Goal: Task Accomplishment & Management: Use online tool/utility

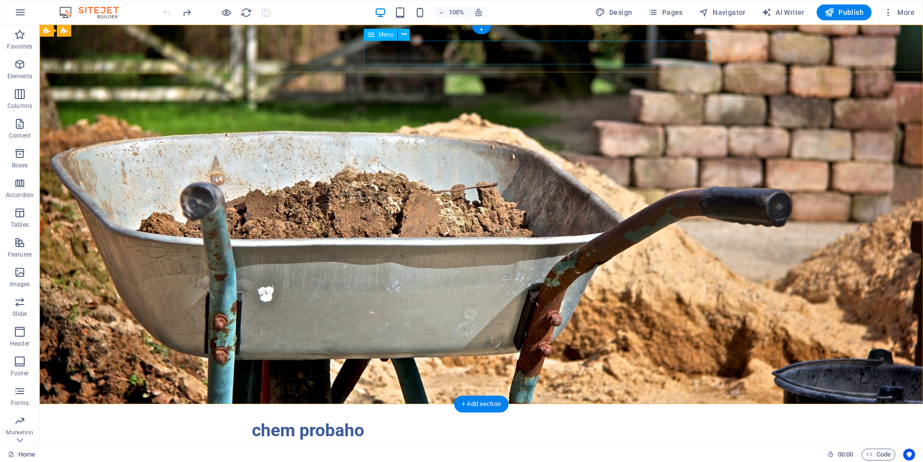
click at [434, 441] on nav "Home About Services FAQ Contact" at bounding box center [481, 453] width 459 height 24
click at [405, 35] on icon at bounding box center [404, 34] width 5 height 10
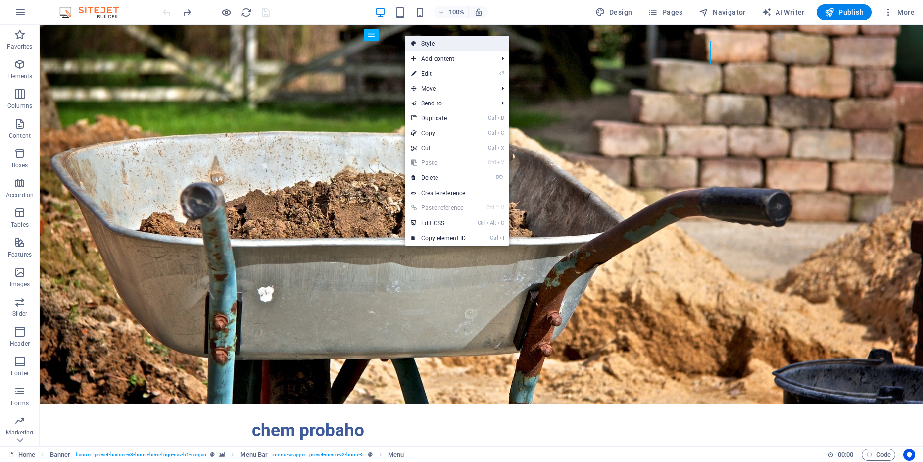
click at [427, 41] on link "Style" at bounding box center [456, 43] width 103 height 15
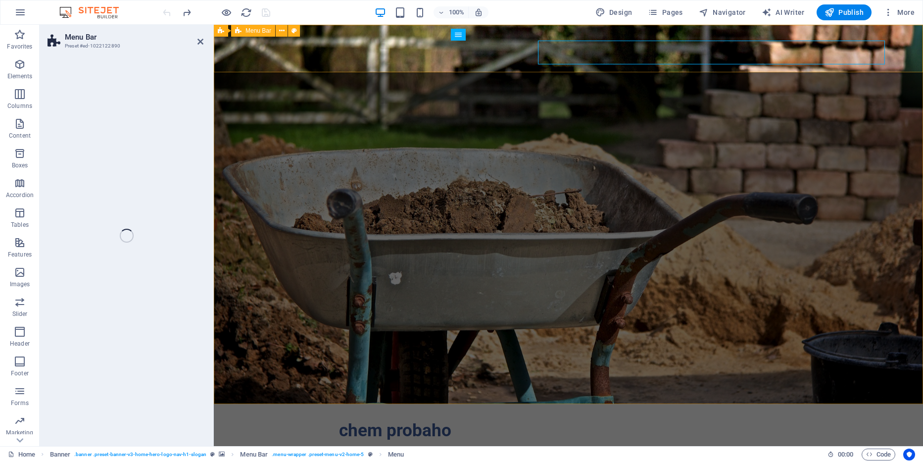
select select "rem"
select select "preset-menu-v2-home-5"
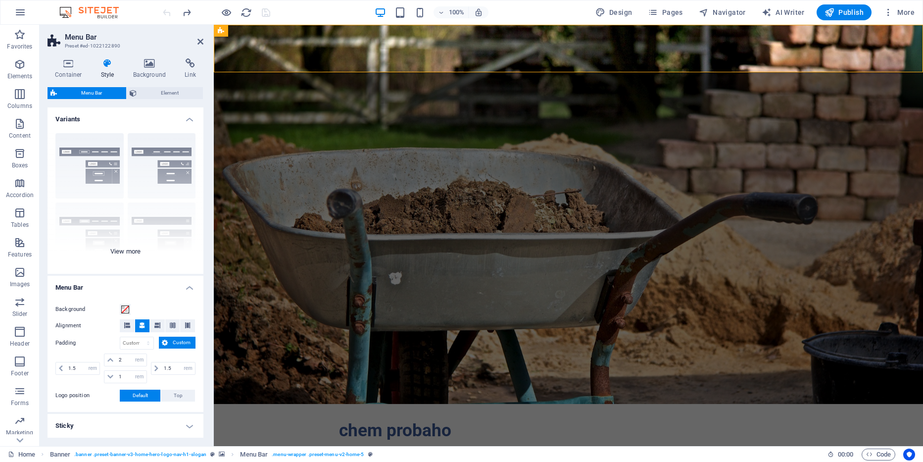
click at [94, 153] on div "Border Centered Default Fixed Loki Trigger Wide XXL" at bounding box center [126, 199] width 156 height 149
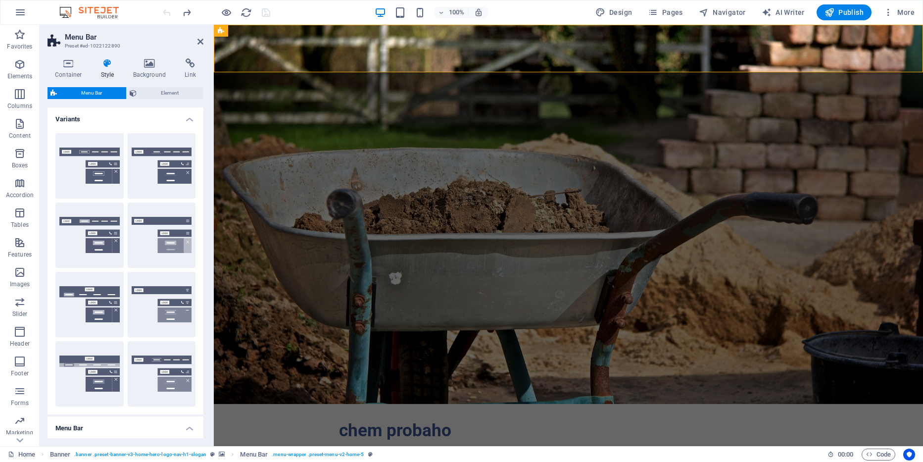
click at [94, 153] on button "Border" at bounding box center [89, 165] width 68 height 65
type input "1"
select select "rem"
type input "1"
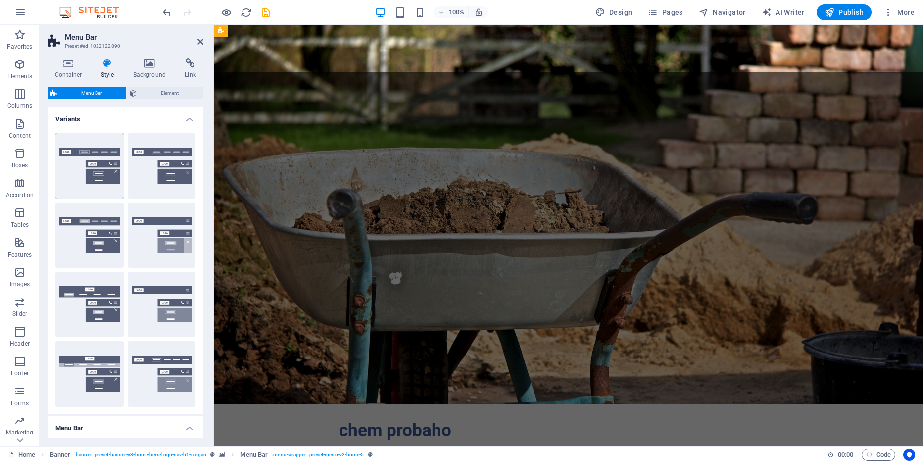
type input "1"
click at [513, 441] on nav "Home About Services FAQ Contact" at bounding box center [568, 453] width 459 height 24
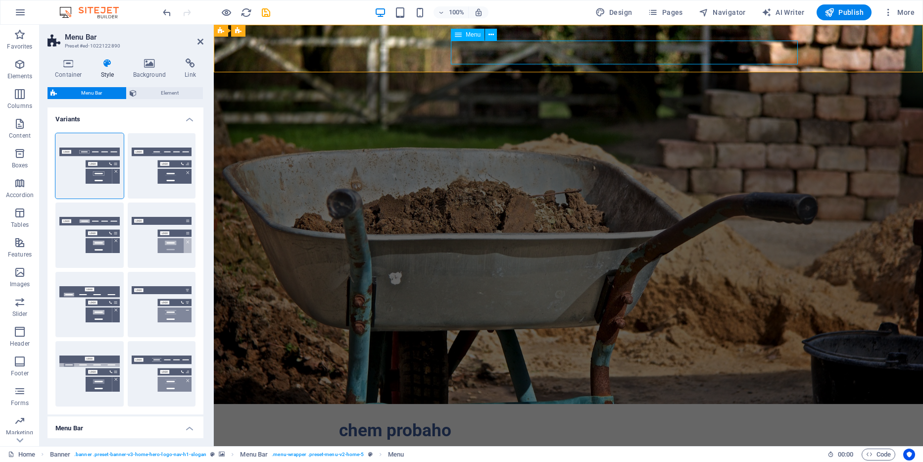
click at [524, 441] on nav "Home About Services FAQ Contact" at bounding box center [568, 453] width 459 height 24
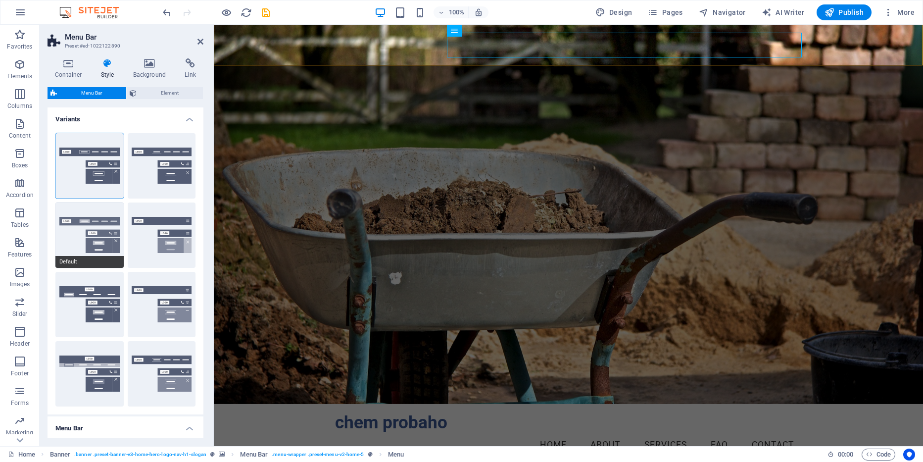
click at [96, 243] on button "Default" at bounding box center [89, 234] width 68 height 65
click at [147, 69] on h4 "Background" at bounding box center [152, 68] width 52 height 21
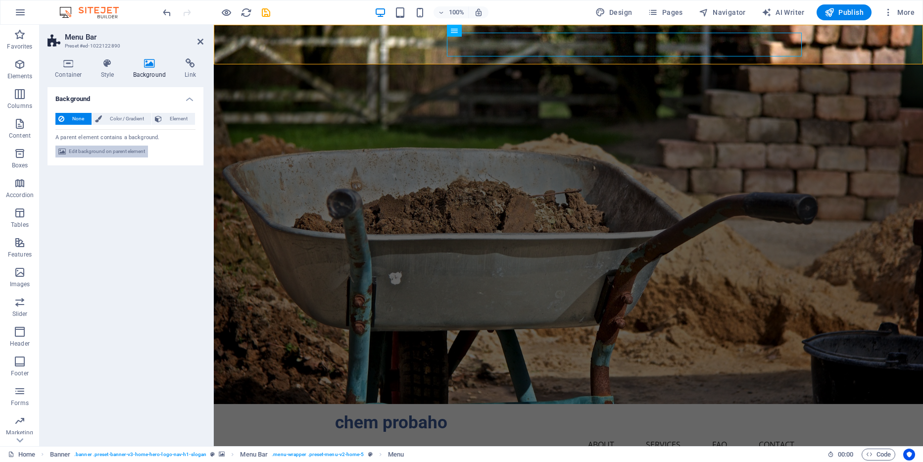
click at [119, 155] on span "Edit background on parent element" at bounding box center [107, 152] width 76 height 12
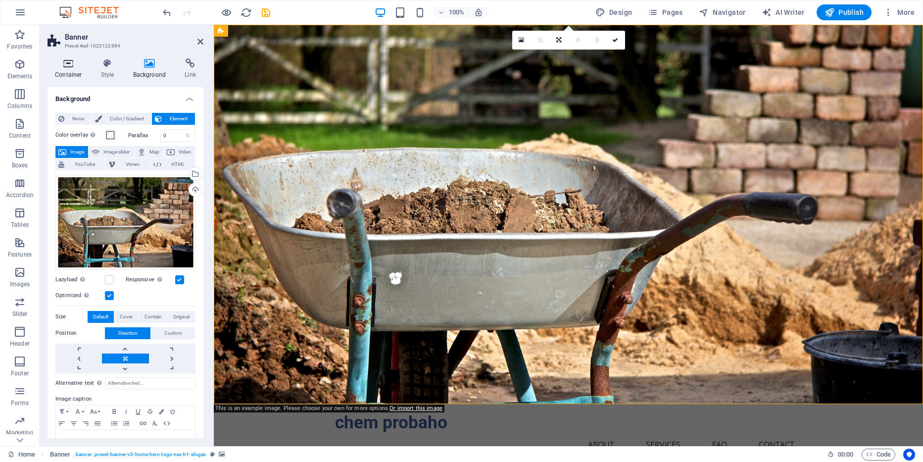
click at [66, 66] on icon at bounding box center [69, 63] width 42 height 10
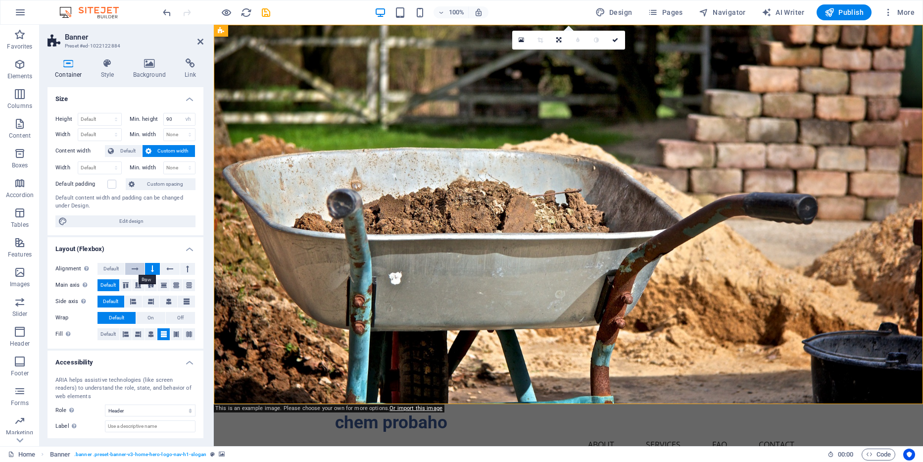
click at [133, 268] on icon at bounding box center [135, 269] width 7 height 12
click at [157, 272] on button at bounding box center [152, 269] width 15 height 12
click at [133, 271] on icon at bounding box center [135, 269] width 7 height 12
click at [150, 270] on button at bounding box center [152, 269] width 15 height 12
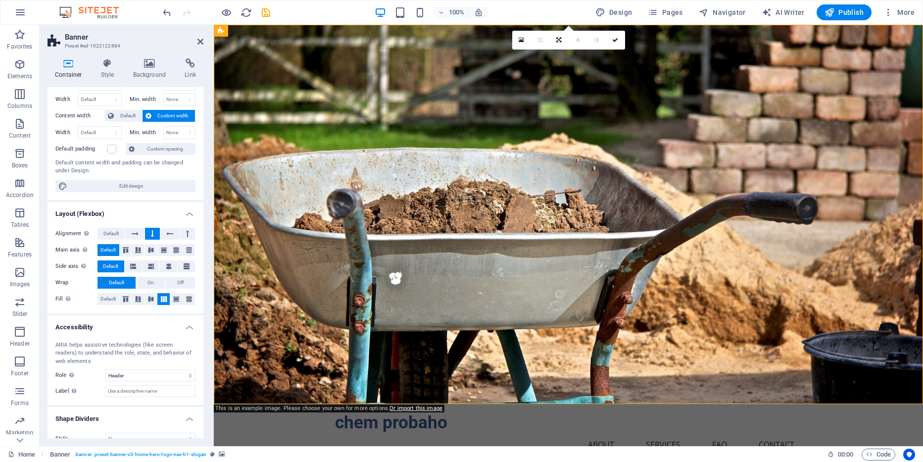
scroll to position [50, 0]
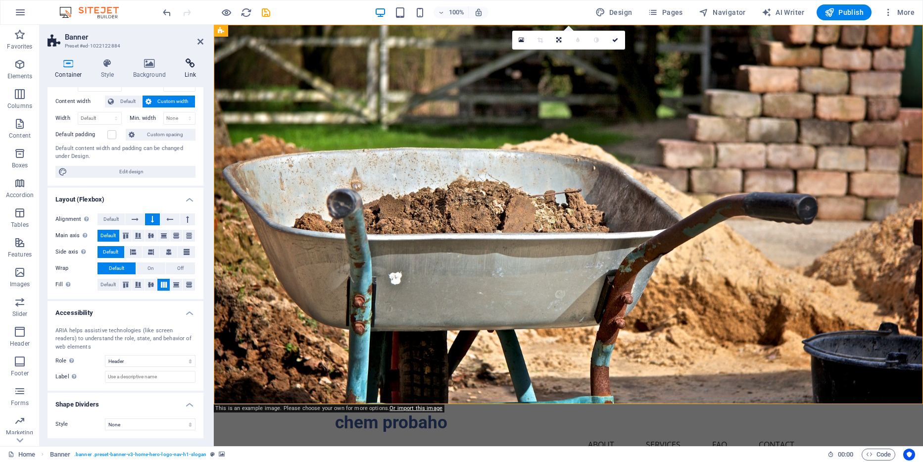
click at [186, 69] on h4 "Link" at bounding box center [190, 68] width 26 height 21
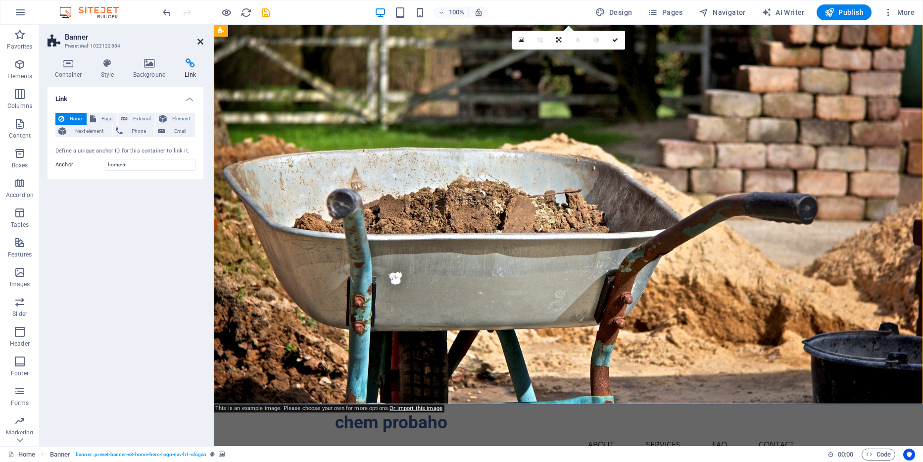
drag, startPoint x: 201, startPoint y: 43, endPoint x: 160, endPoint y: 18, distance: 47.1
click at [201, 43] on icon at bounding box center [201, 42] width 6 height 8
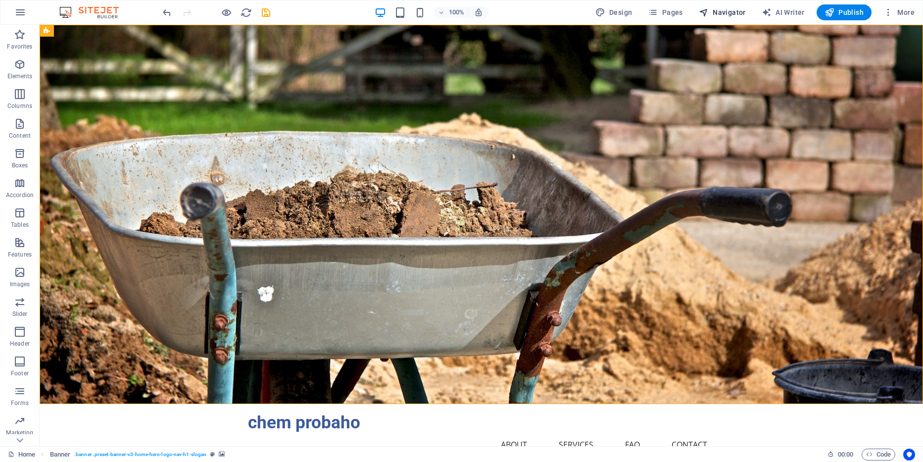
click at [714, 13] on span "Navigator" at bounding box center [722, 12] width 47 height 10
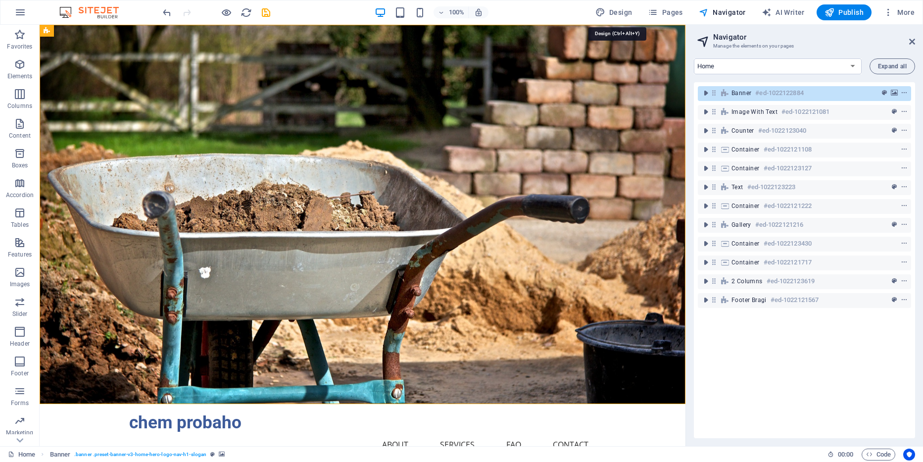
drag, startPoint x: 615, startPoint y: 11, endPoint x: 873, endPoint y: 9, distance: 258.0
click at [613, 11] on span "Design" at bounding box center [614, 12] width 37 height 10
select select "px"
select select "200"
select select "px"
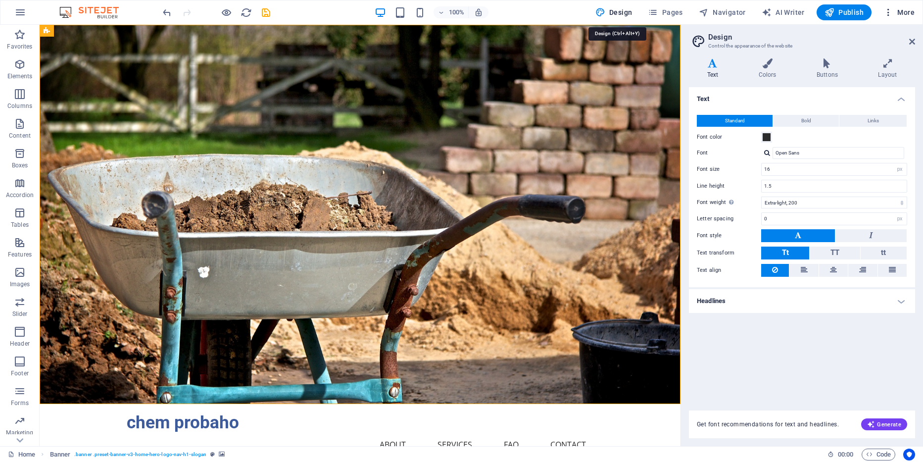
click at [890, 7] on icon "button" at bounding box center [889, 12] width 10 height 10
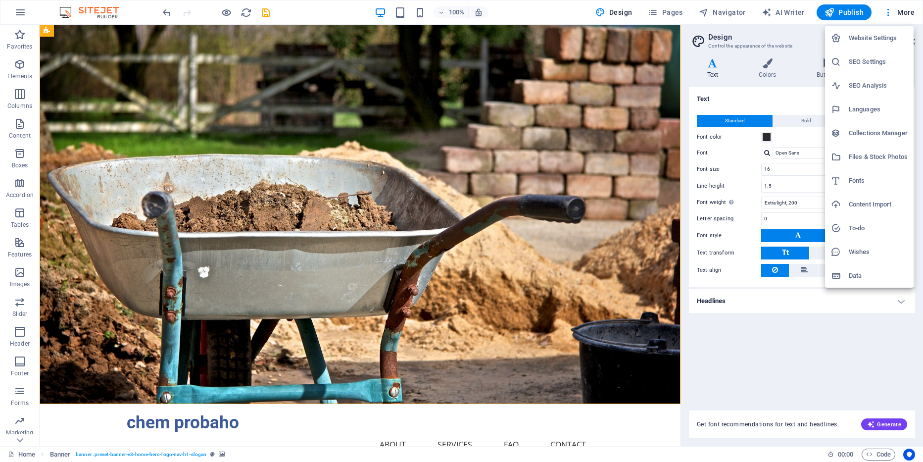
click at [797, 295] on div at bounding box center [461, 231] width 923 height 462
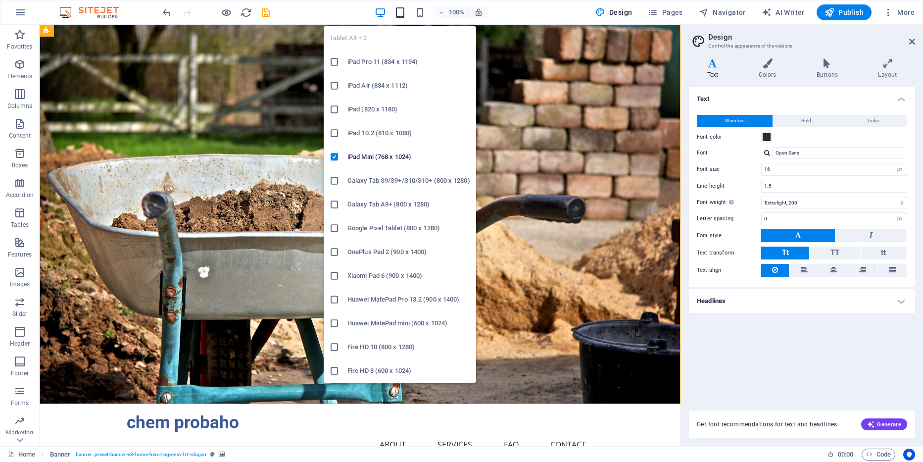
click at [401, 15] on icon "button" at bounding box center [400, 12] width 11 height 11
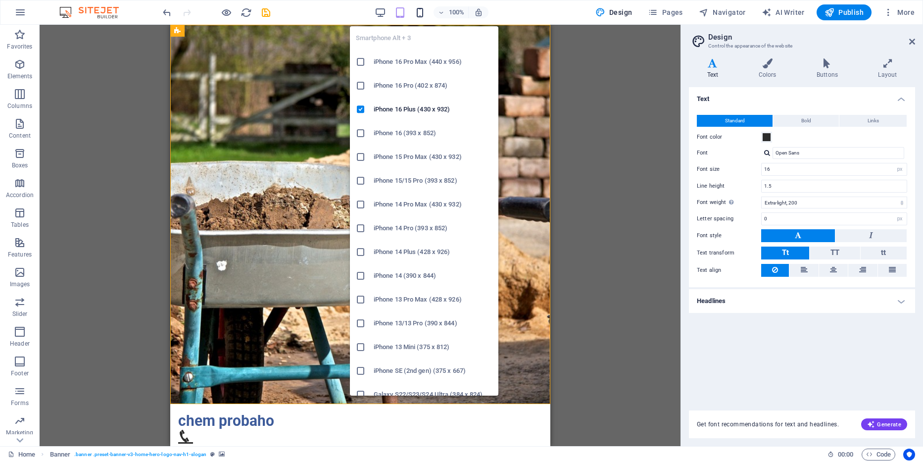
click at [422, 14] on icon "button" at bounding box center [419, 12] width 11 height 11
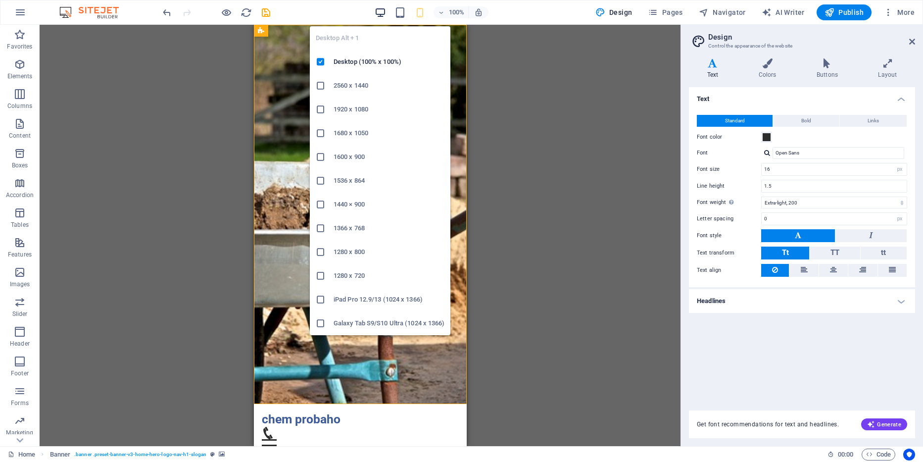
click at [383, 11] on icon "button" at bounding box center [380, 12] width 11 height 11
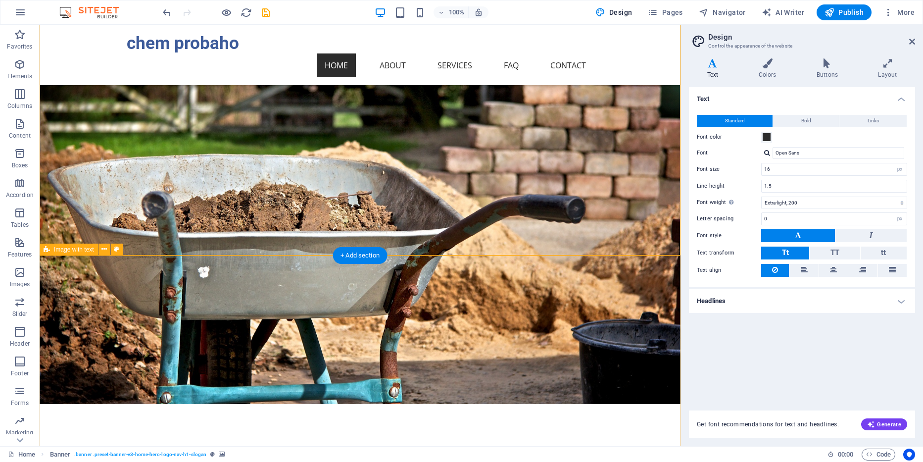
scroll to position [196, 0]
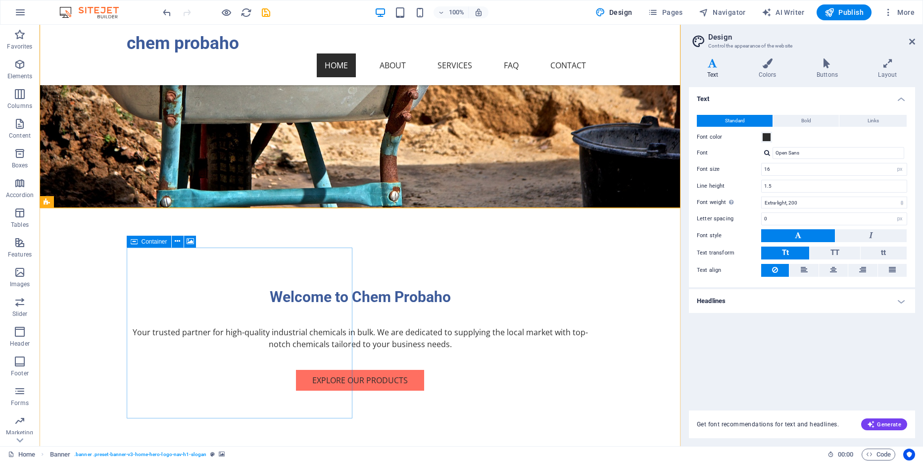
click at [144, 244] on span "Container" at bounding box center [155, 242] width 26 height 6
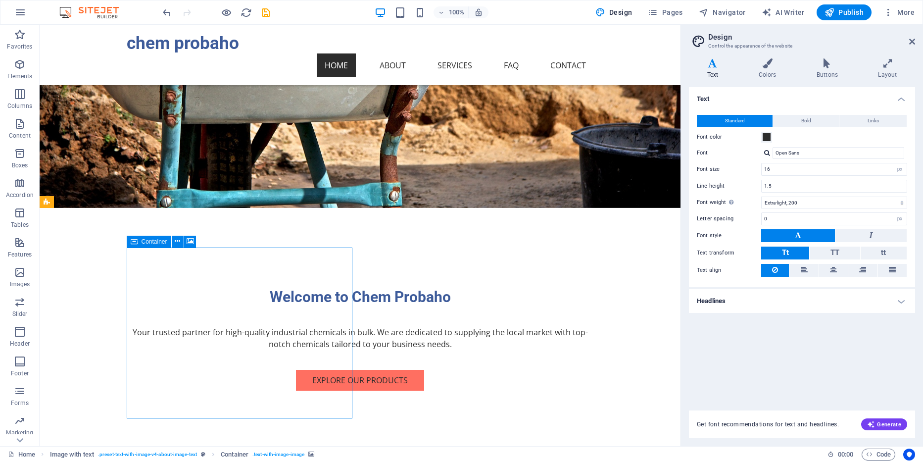
click at [133, 244] on icon at bounding box center [134, 242] width 7 height 12
click at [179, 242] on icon at bounding box center [177, 241] width 5 height 10
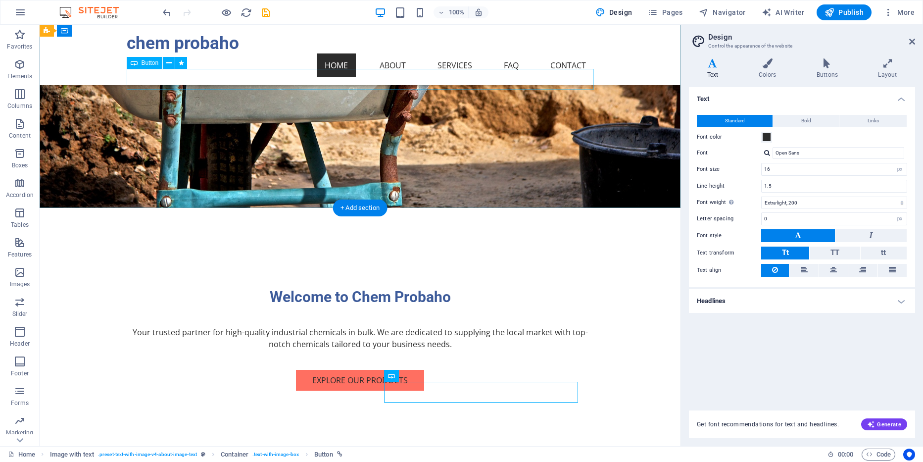
click at [376, 370] on div "Explore Our Products" at bounding box center [360, 380] width 467 height 21
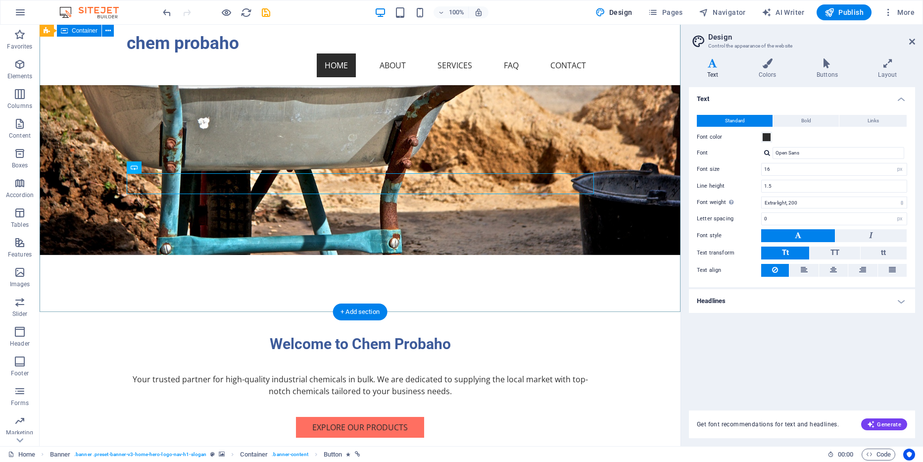
scroll to position [65, 0]
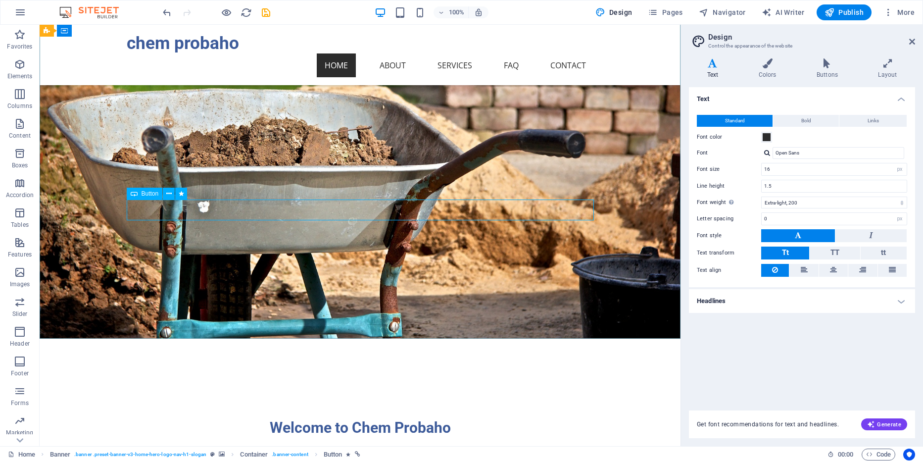
click at [144, 193] on span "Button" at bounding box center [150, 194] width 17 height 6
click at [145, 193] on span "Button" at bounding box center [150, 194] width 17 height 6
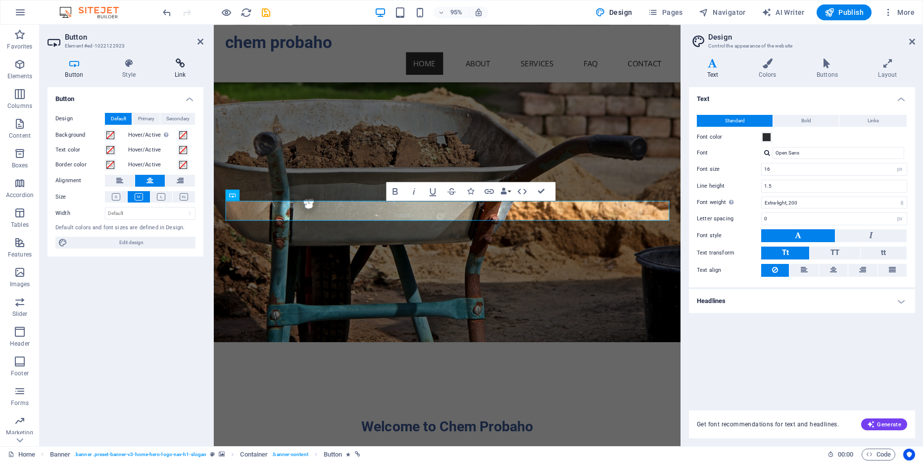
click at [183, 69] on h4 "Link" at bounding box center [180, 68] width 47 height 21
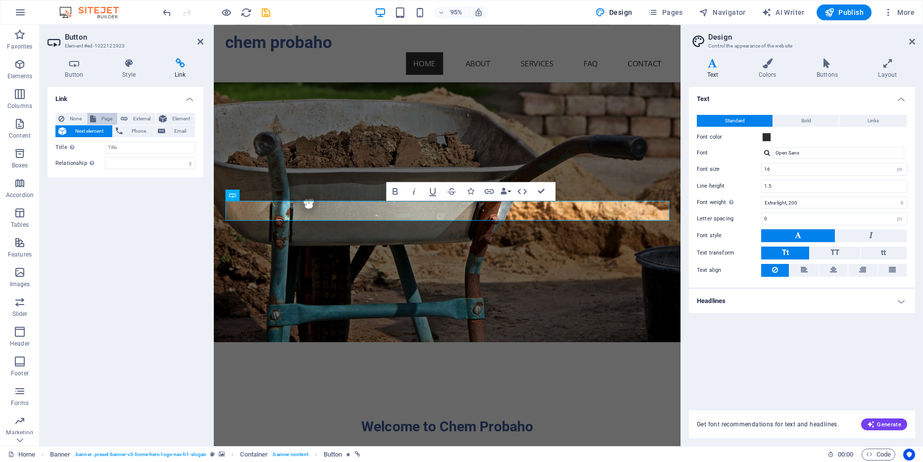
click at [102, 116] on span "Page" at bounding box center [106, 119] width 15 height 12
select select
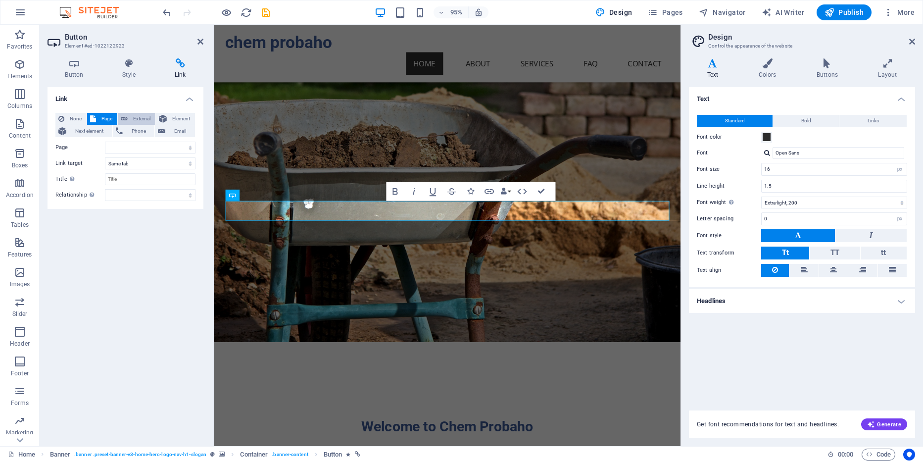
click at [135, 118] on span "External" at bounding box center [142, 119] width 22 height 12
select select "blank"
click at [184, 117] on span "Element" at bounding box center [181, 119] width 22 height 12
select select
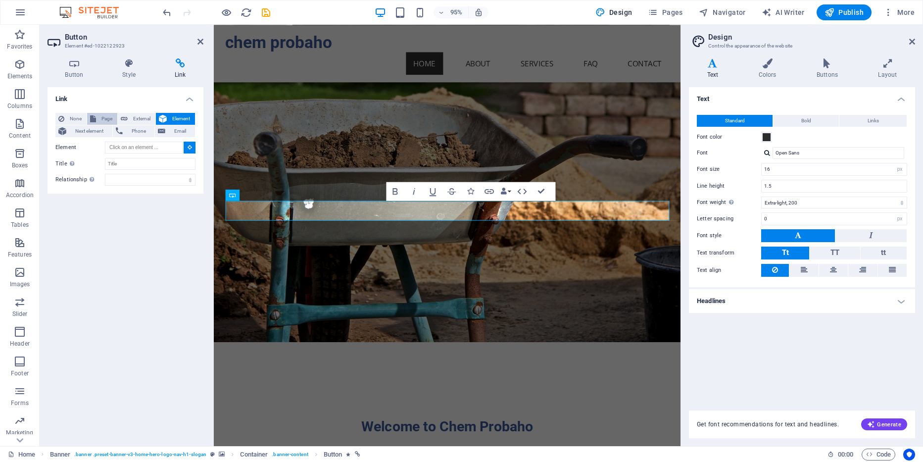
click at [104, 119] on span "Page" at bounding box center [106, 119] width 15 height 12
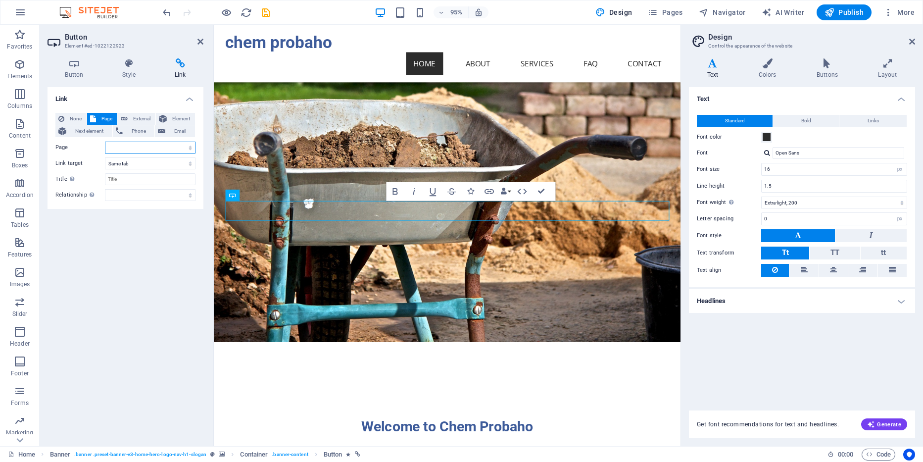
click at [105, 142] on select "Home Subpage Legal Notice Privacy" at bounding box center [150, 148] width 91 height 12
select select "1"
click option "Subpage" at bounding box center [0, 0] width 0 height 0
click at [105, 157] on select "New tab Same tab Overlay" at bounding box center [150, 163] width 91 height 12
click at [182, 164] on select "New tab Same tab Overlay" at bounding box center [150, 163] width 91 height 12
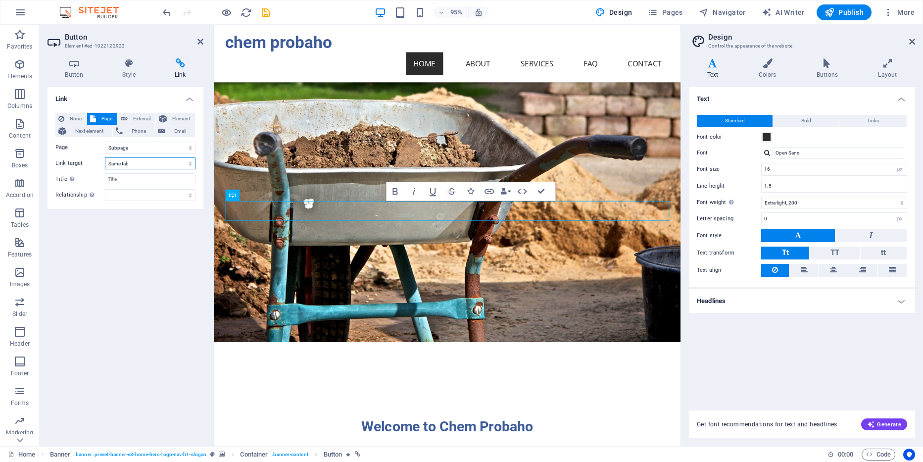
click at [105, 157] on select "New tab Same tab Overlay" at bounding box center [150, 163] width 91 height 12
click option "Same tab" at bounding box center [0, 0] width 0 height 0
click at [158, 177] on input "Title Additional link description, should not be the same as the link text. The…" at bounding box center [150, 179] width 91 height 12
click at [160, 196] on select "alternate author bookmark external help license next nofollow noreferrer noopen…" at bounding box center [150, 195] width 91 height 12
click at [140, 252] on div "Link None Page External Element Next element Phone Email Page Home Subpage Lega…" at bounding box center [126, 262] width 156 height 351
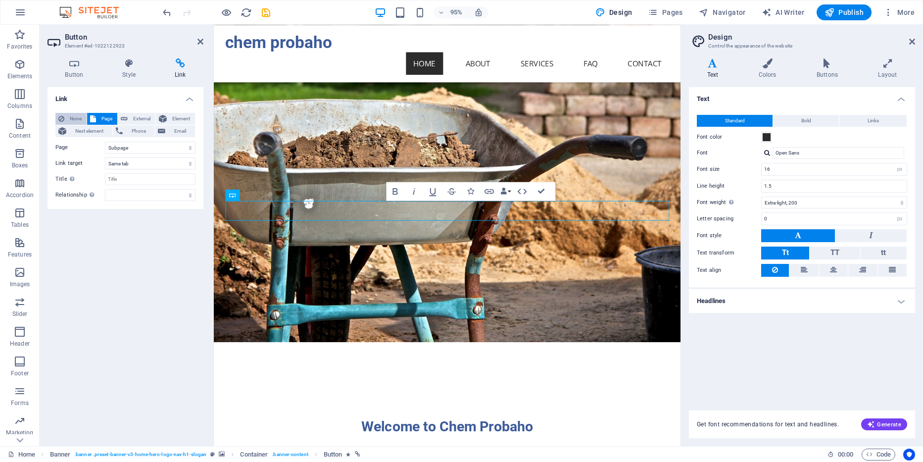
click at [69, 118] on span "None" at bounding box center [75, 119] width 16 height 12
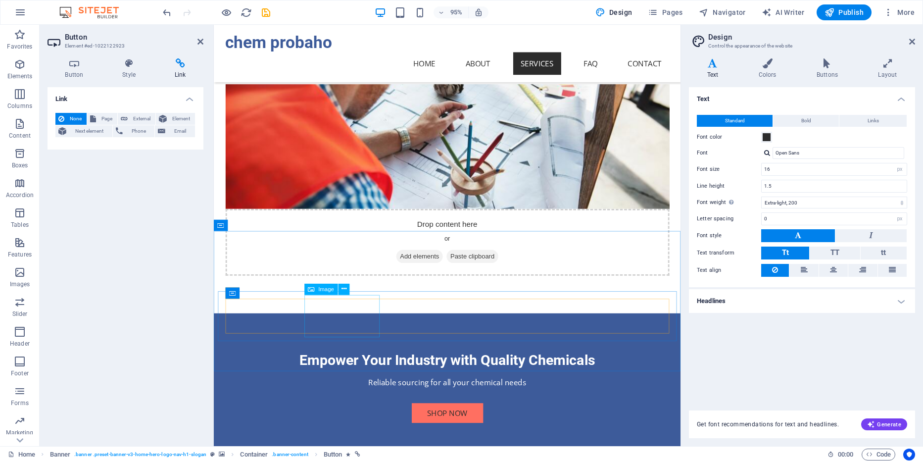
scroll to position [2418, 0]
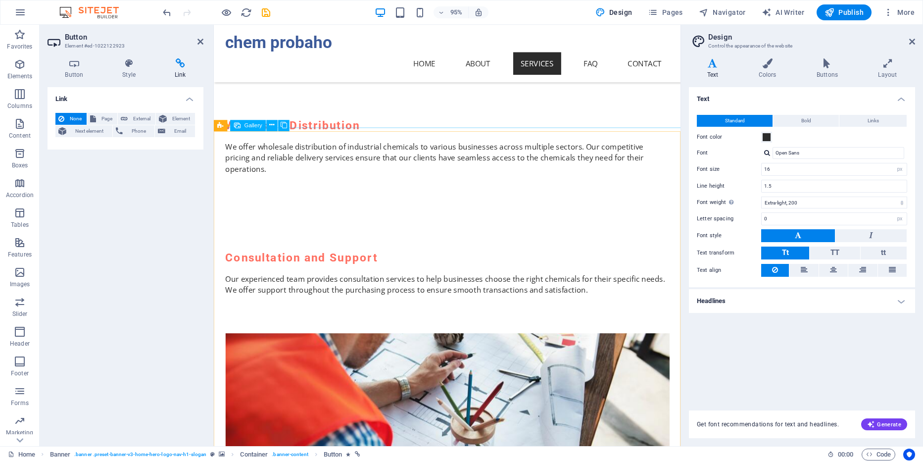
click at [238, 127] on icon at bounding box center [237, 125] width 6 height 11
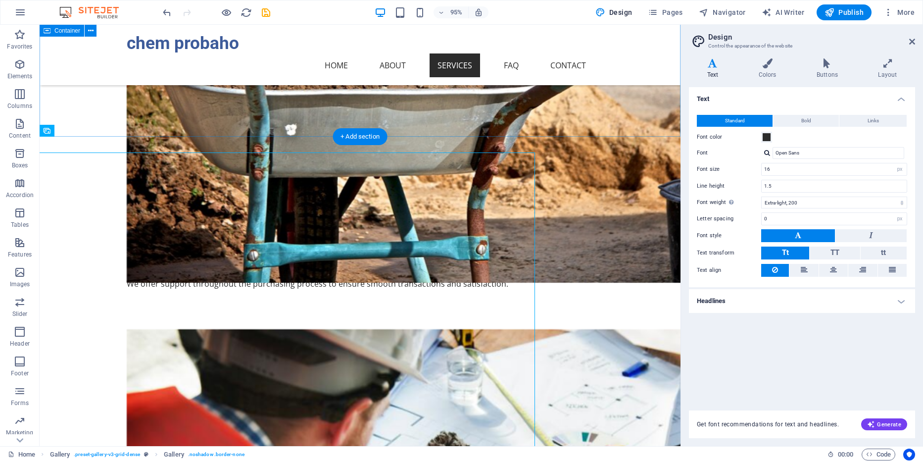
scroll to position [2398, 0]
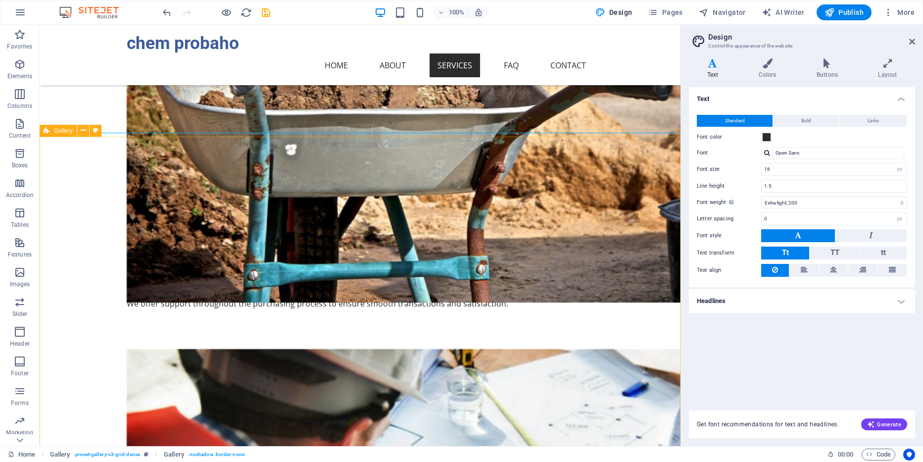
click at [47, 131] on icon at bounding box center [47, 131] width 6 height 12
click at [85, 128] on icon at bounding box center [83, 130] width 5 height 10
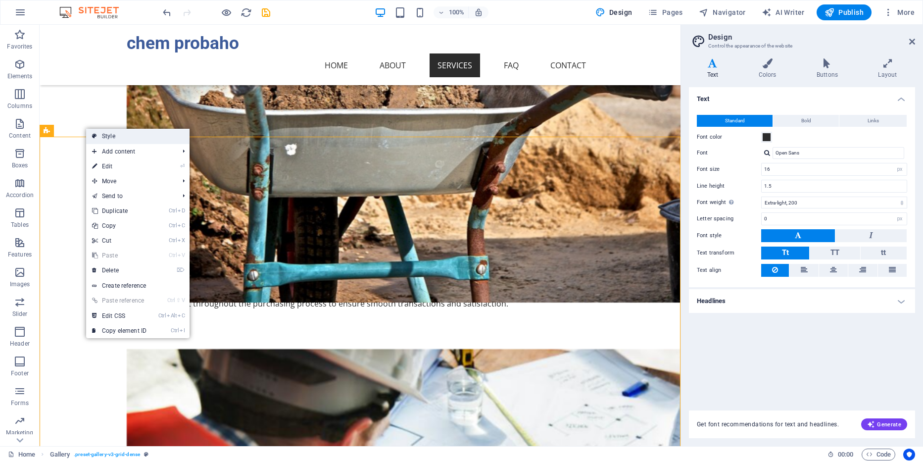
click at [100, 135] on link "Style" at bounding box center [137, 136] width 103 height 15
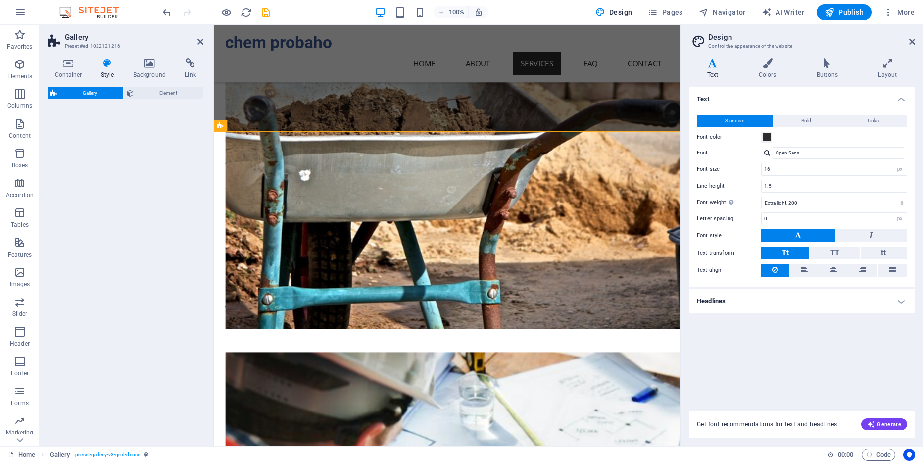
select select "rem"
select select "preset-gallery-v3-grid-dense"
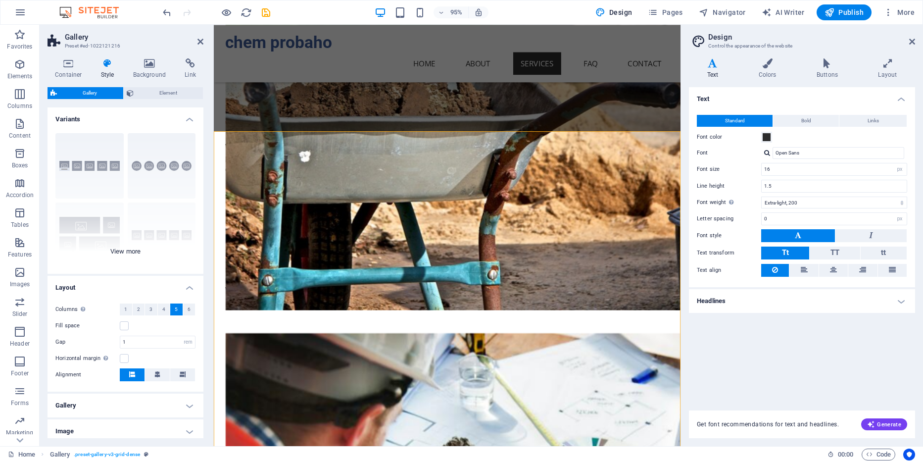
scroll to position [45, 0]
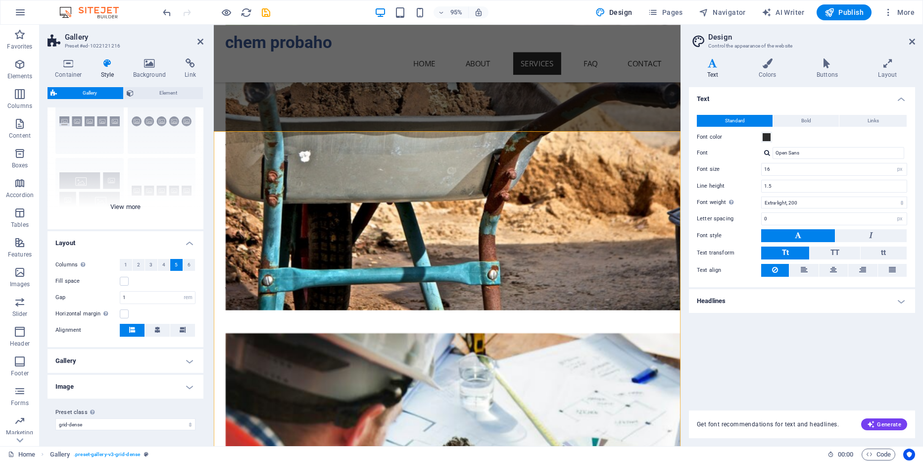
click at [132, 209] on div "Captions Circle Collage Default Grid Grid shifted" at bounding box center [126, 155] width 156 height 149
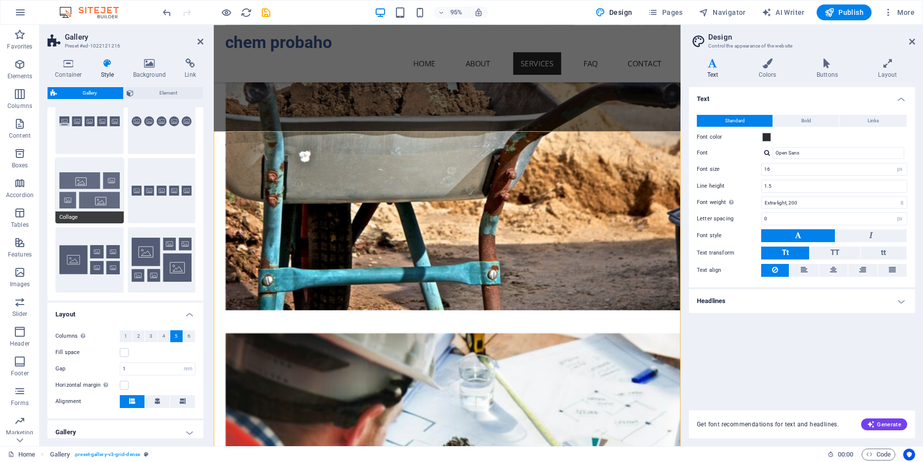
click at [91, 190] on button "Collage" at bounding box center [89, 190] width 68 height 65
type input "2"
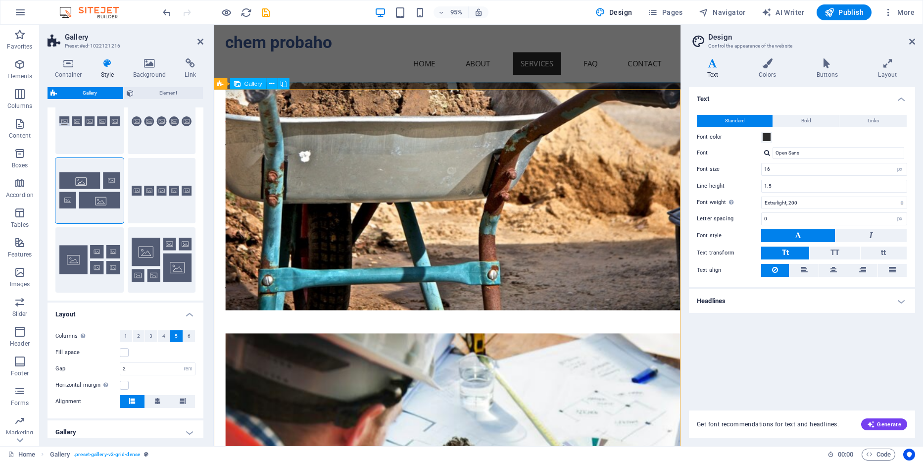
scroll to position [2483, 0]
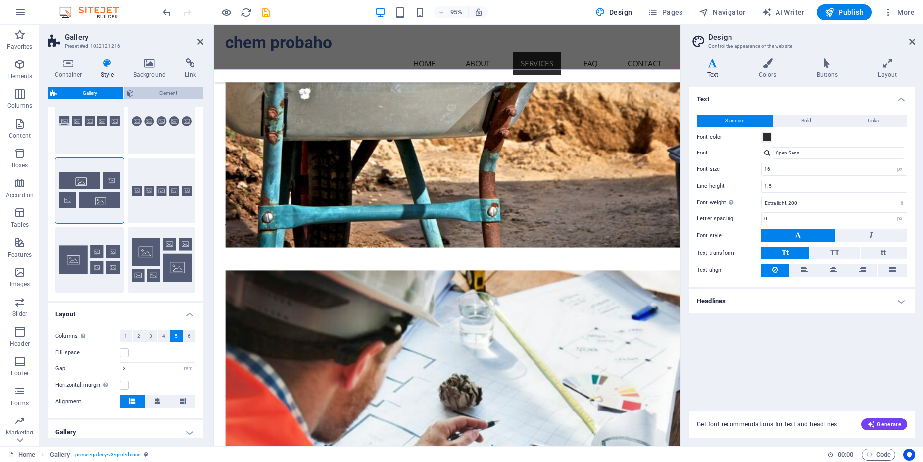
click at [157, 94] on span "Element" at bounding box center [169, 93] width 64 height 12
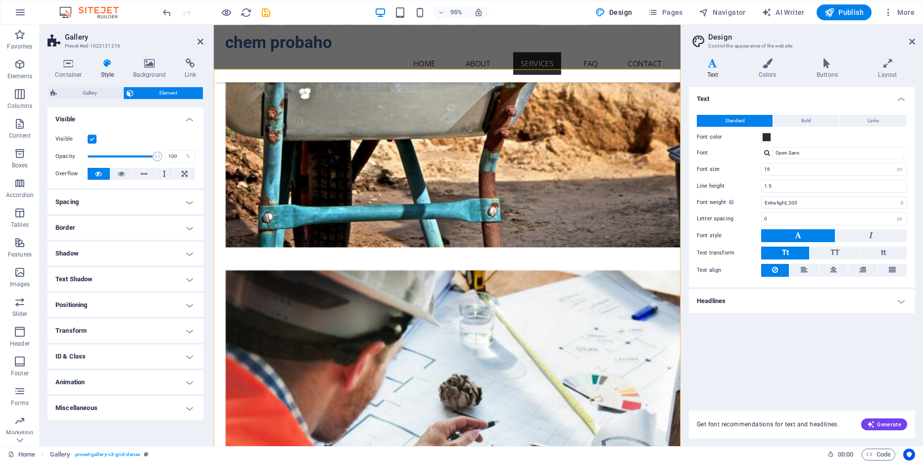
click at [182, 202] on h4 "Spacing" at bounding box center [126, 202] width 156 height 24
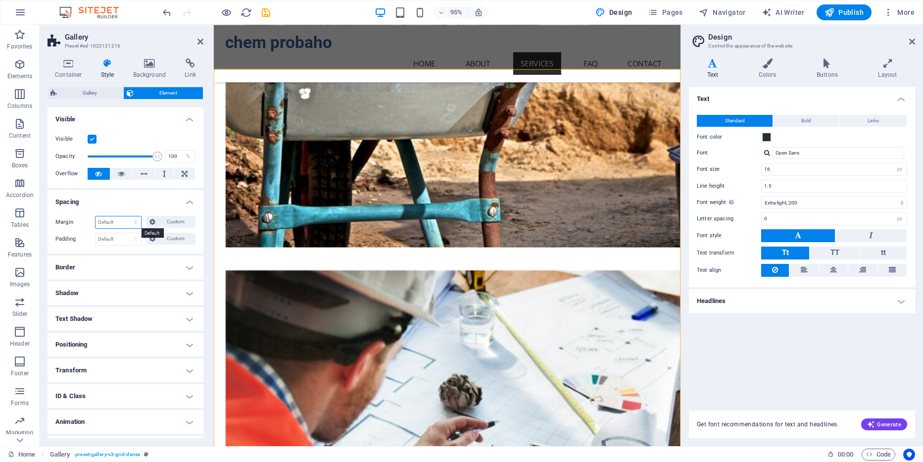
click at [96, 216] on select "Default auto px % rem vw vh Custom" at bounding box center [119, 222] width 46 height 12
click option "auto" at bounding box center [0, 0] width 0 height 0
select select "DISABLED_OPTION_VALUE"
click at [163, 225] on span "Custom" at bounding box center [175, 222] width 34 height 12
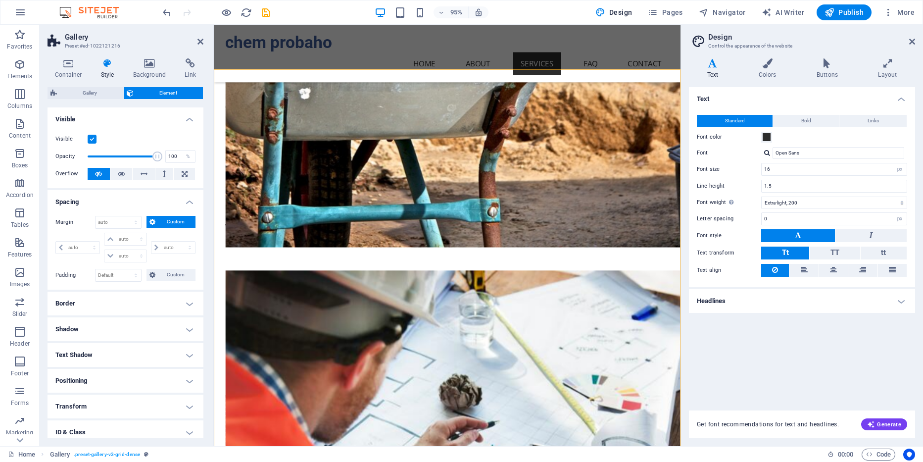
click at [161, 224] on span "Custom" at bounding box center [175, 222] width 34 height 12
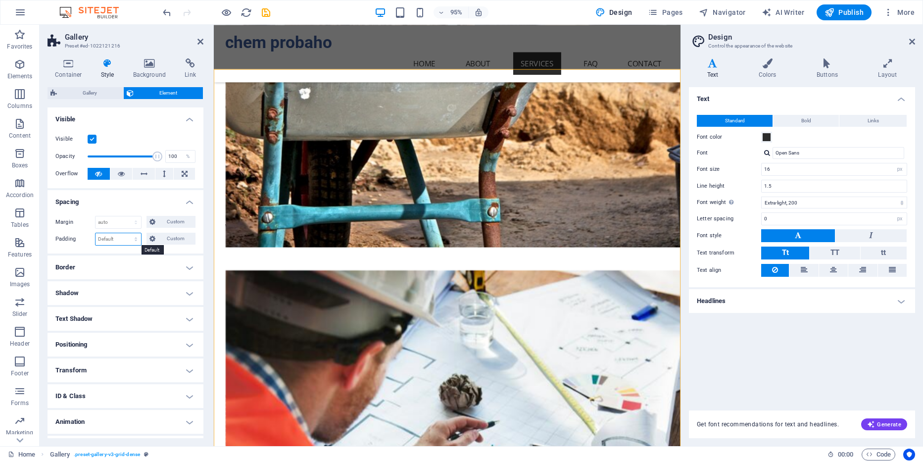
click at [96, 233] on select "Default px rem % vh vw Custom" at bounding box center [119, 239] width 46 height 12
click at [130, 238] on select "Default px rem % vh vw Custom" at bounding box center [119, 239] width 46 height 12
click at [185, 263] on h4 "Border" at bounding box center [126, 267] width 156 height 24
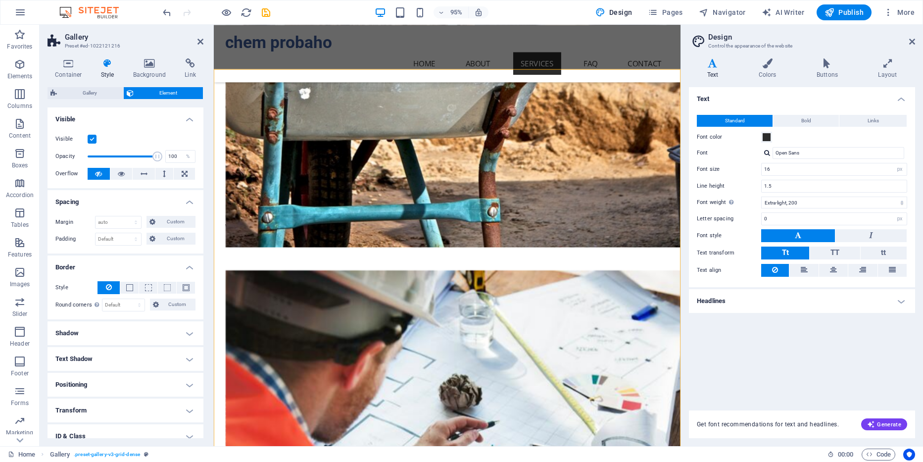
click at [185, 263] on h4 "Border" at bounding box center [126, 264] width 156 height 18
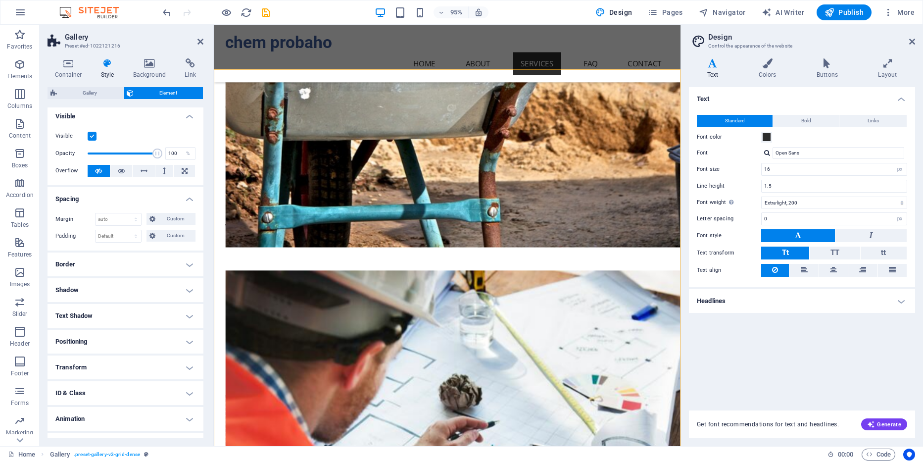
scroll to position [0, 0]
click at [202, 41] on icon at bounding box center [201, 42] width 6 height 8
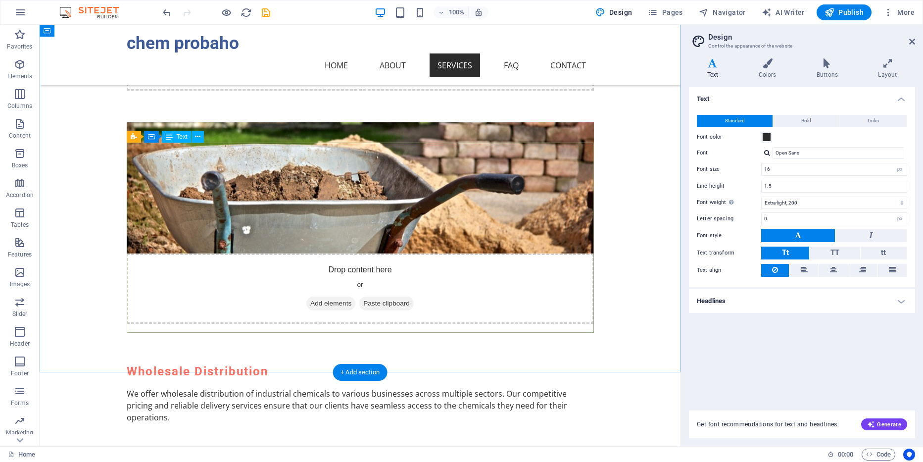
scroll to position [2418, 0]
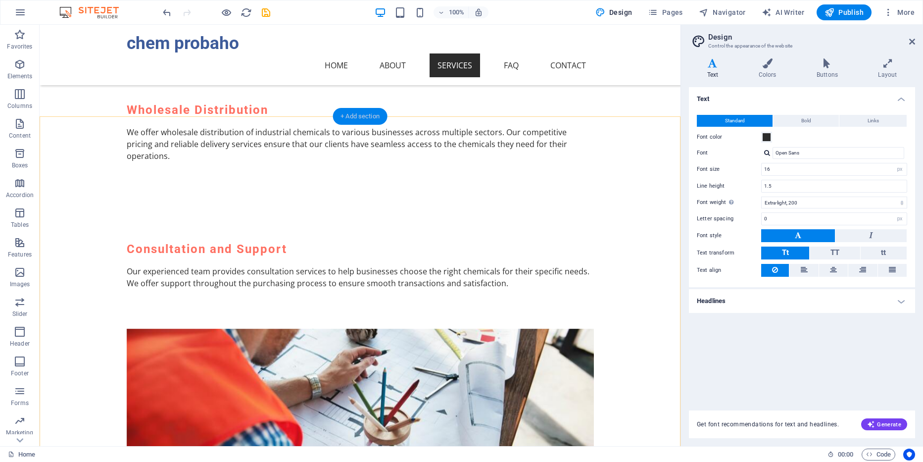
click at [360, 117] on div "+ Add section" at bounding box center [360, 116] width 55 height 17
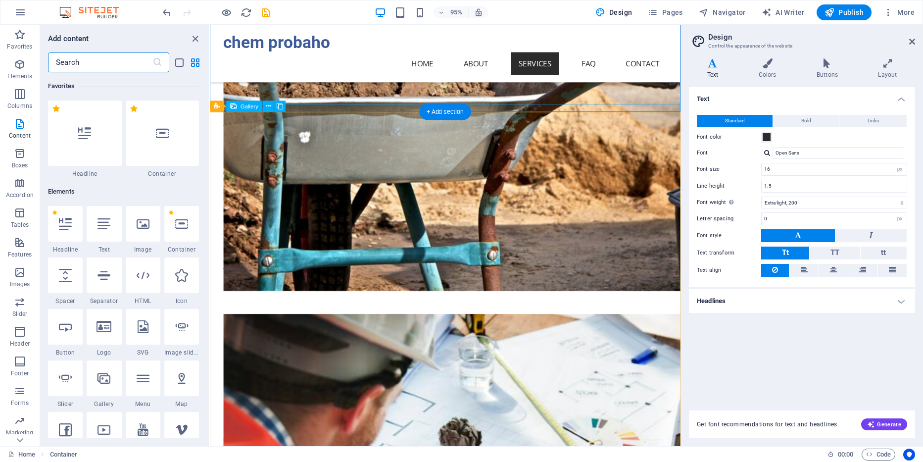
scroll to position [1732, 0]
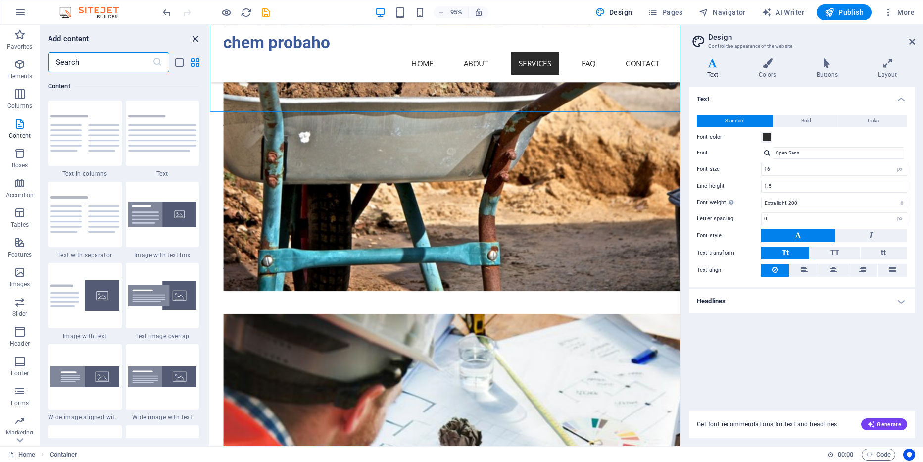
click at [198, 40] on icon "close panel" at bounding box center [195, 38] width 11 height 11
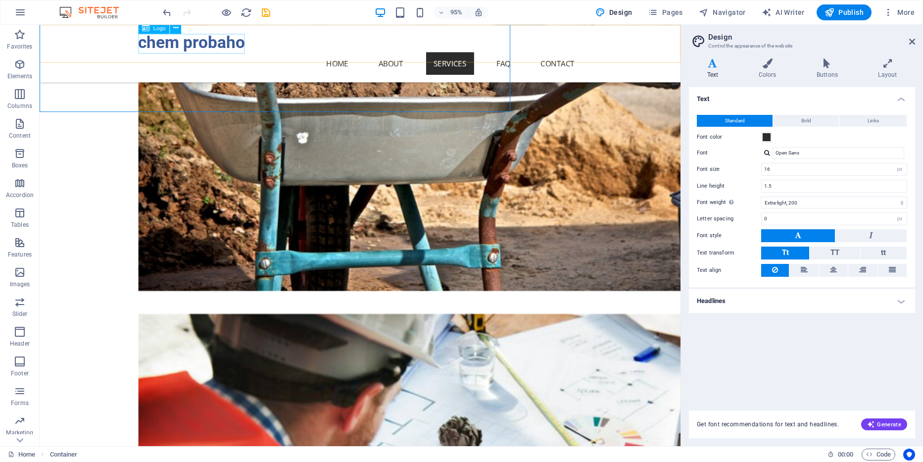
scroll to position [2418, 0]
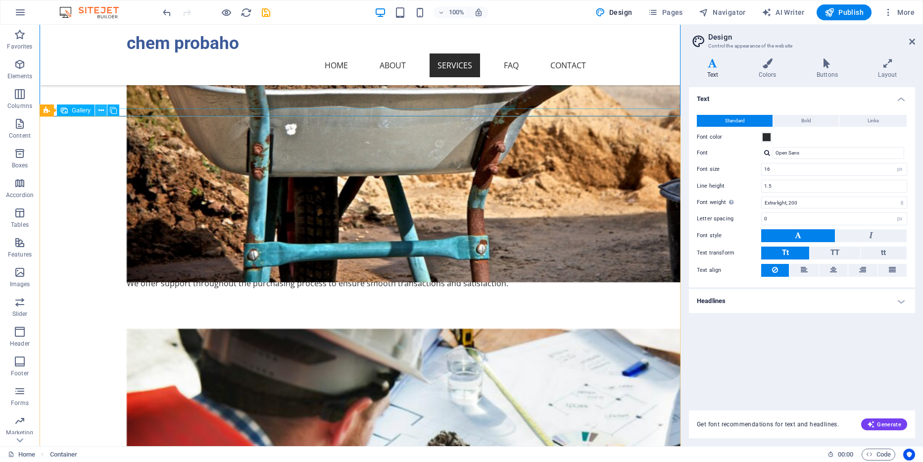
click at [101, 111] on icon at bounding box center [101, 110] width 5 height 10
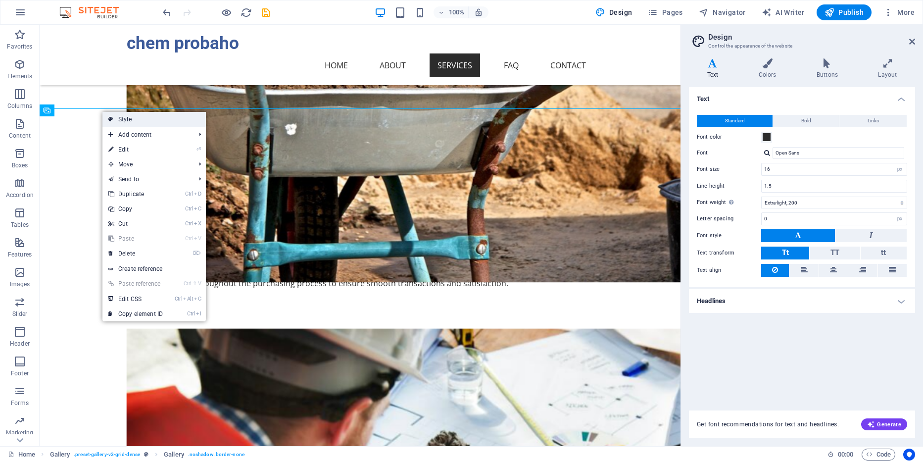
click at [130, 115] on link "Style" at bounding box center [153, 119] width 103 height 15
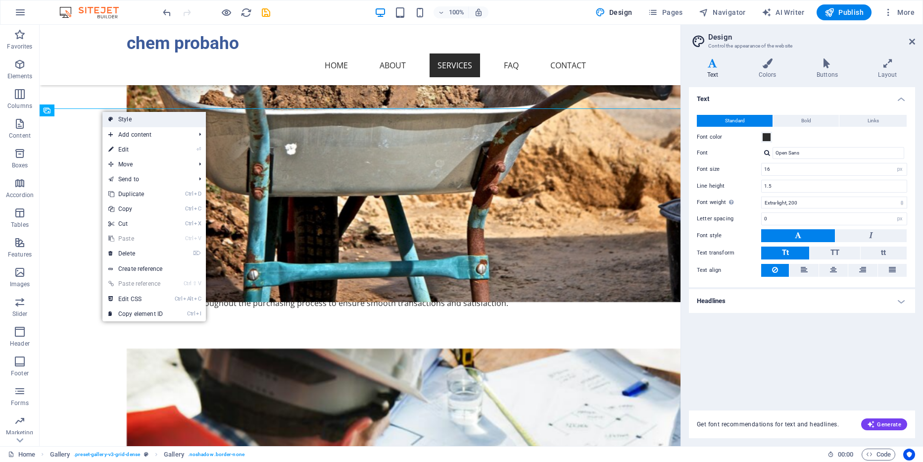
select select "rem"
select select "preset-gallery-v3-grid-dense"
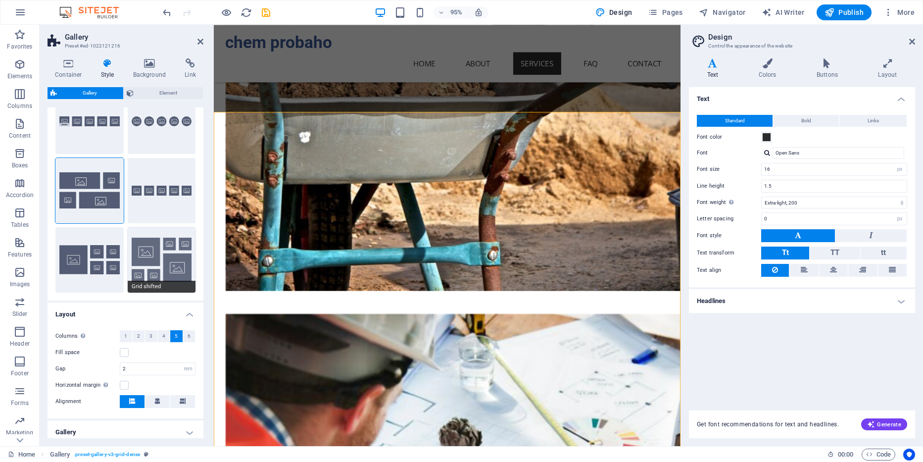
scroll to position [116, 0]
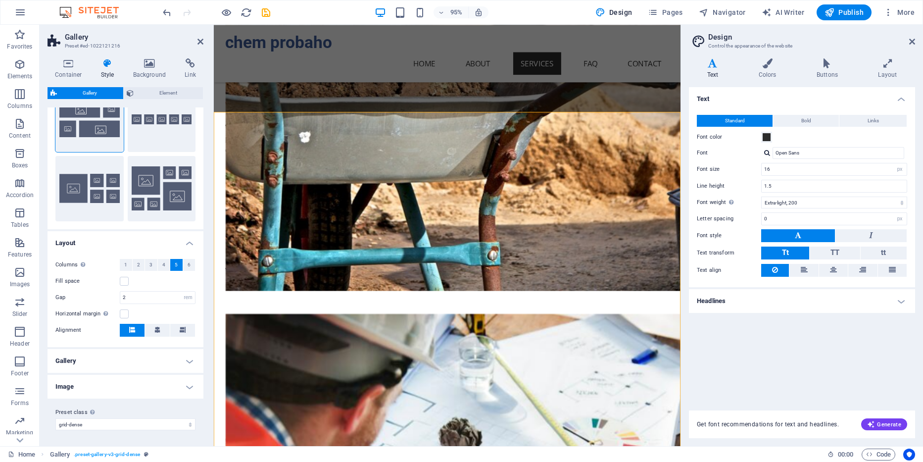
click at [191, 384] on h4 "Image" at bounding box center [126, 387] width 156 height 24
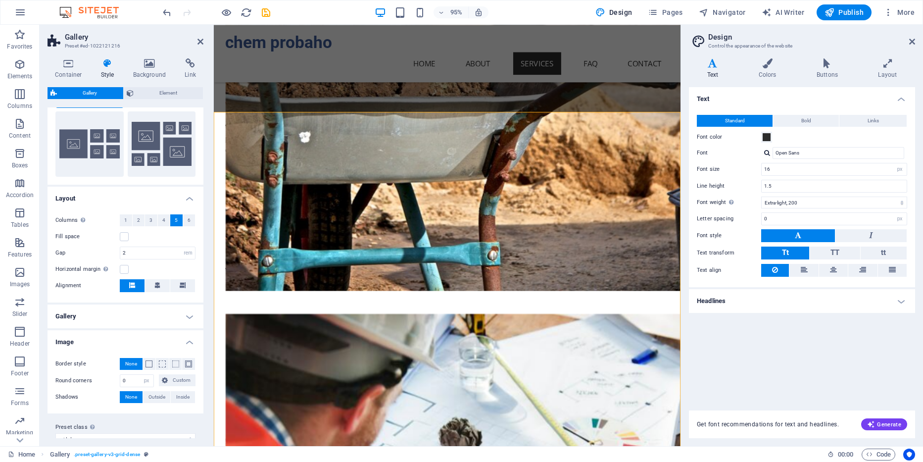
scroll to position [175, 0]
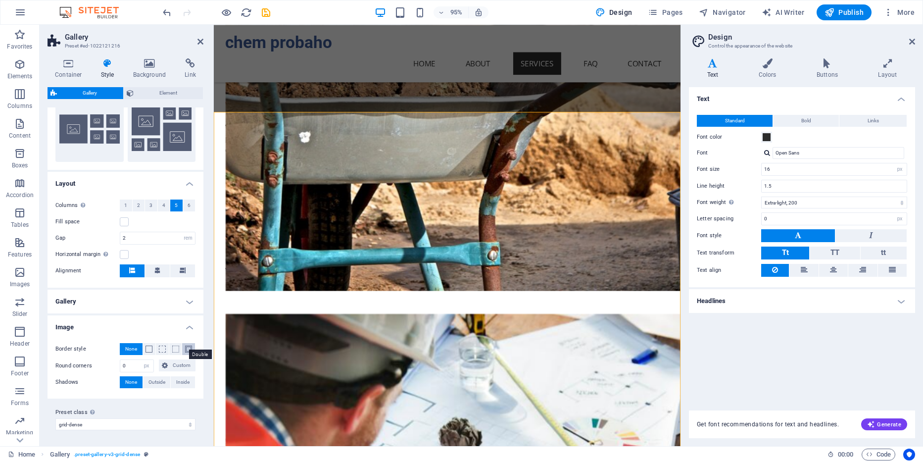
click at [188, 349] on span at bounding box center [188, 349] width 7 height 7
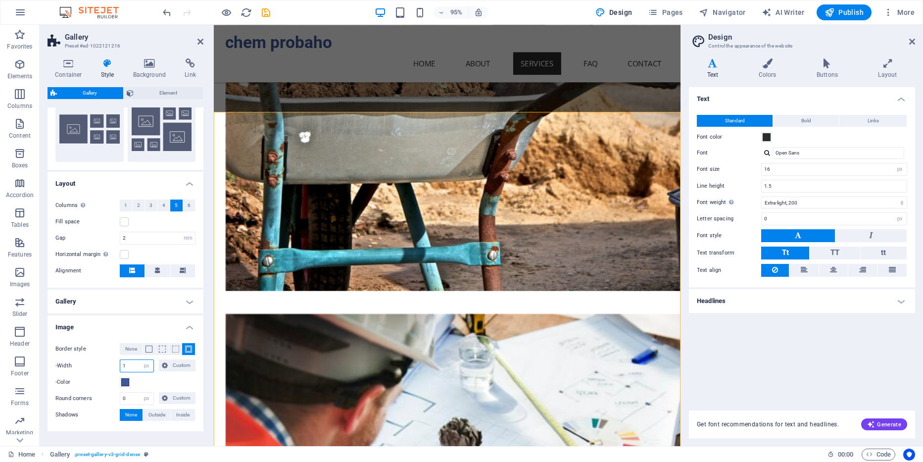
click at [133, 369] on input "1" at bounding box center [136, 366] width 33 height 12
click at [137, 363] on input "10" at bounding box center [136, 366] width 33 height 12
type input "1"
click at [158, 351] on button at bounding box center [162, 349] width 13 height 12
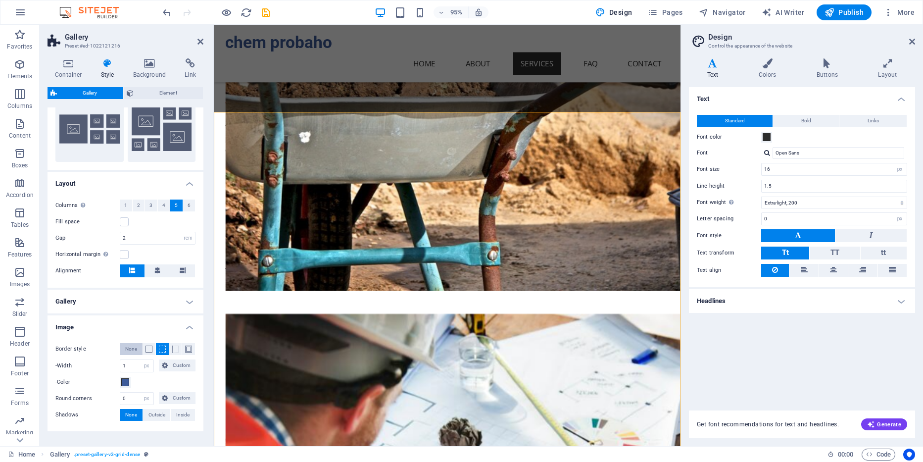
click at [131, 353] on span "None" at bounding box center [131, 349] width 12 height 12
click at [128, 351] on span "None" at bounding box center [131, 349] width 12 height 12
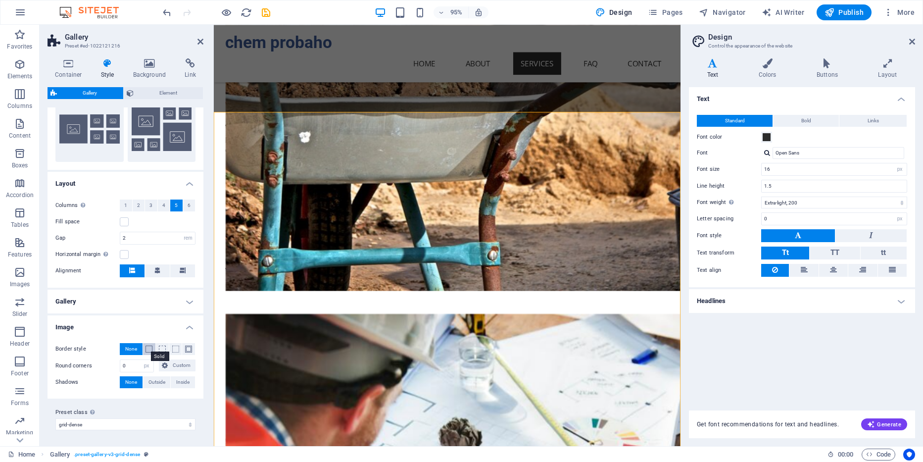
click at [147, 352] on span at bounding box center [149, 349] width 7 height 7
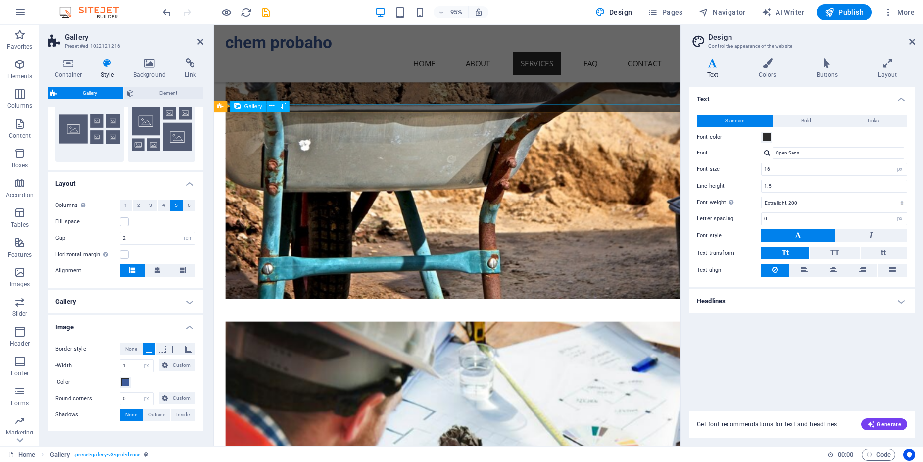
scroll to position [2438, 0]
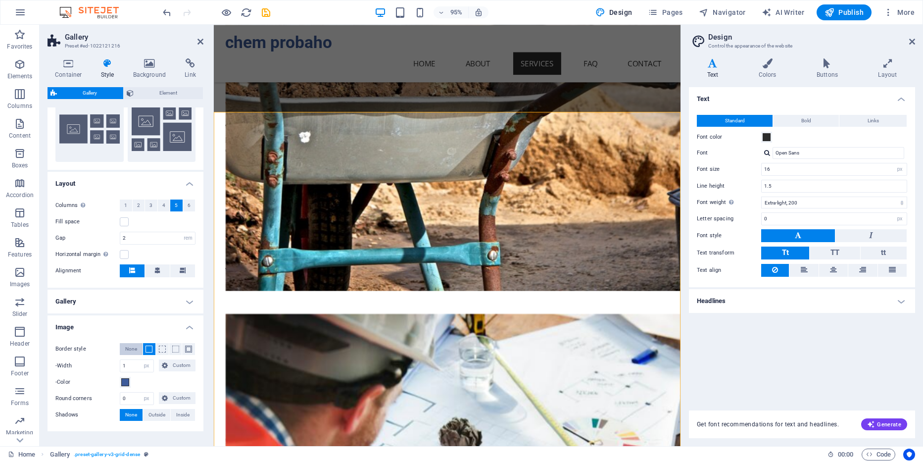
click at [131, 344] on span "None" at bounding box center [131, 349] width 12 height 12
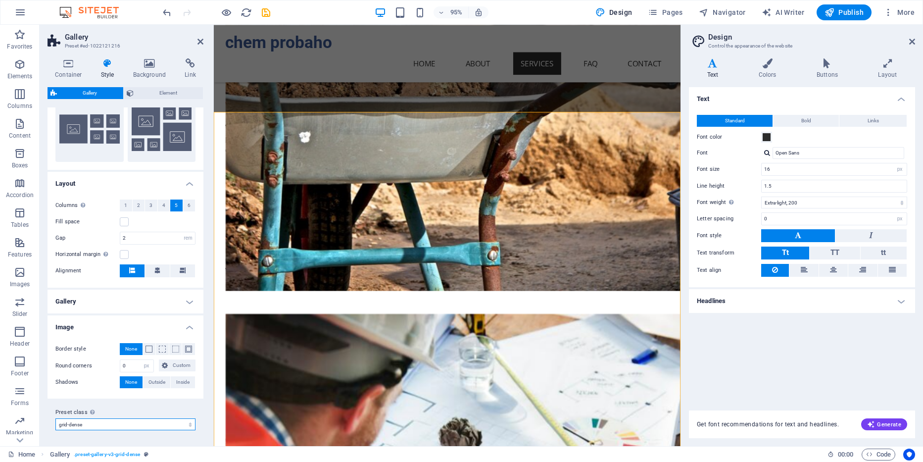
click at [55, 418] on select "default grid-dense gallery-rooms-suites Add preset class" at bounding box center [125, 424] width 140 height 12
click at [189, 423] on select "default grid-dense gallery-rooms-suites Add preset class" at bounding box center [125, 424] width 140 height 12
click at [55, 418] on select "default grid-dense gallery-rooms-suites Add preset class" at bounding box center [125, 424] width 140 height 12
click at [189, 423] on select "default grid-dense gallery-rooms-suites Add preset class" at bounding box center [125, 424] width 140 height 12
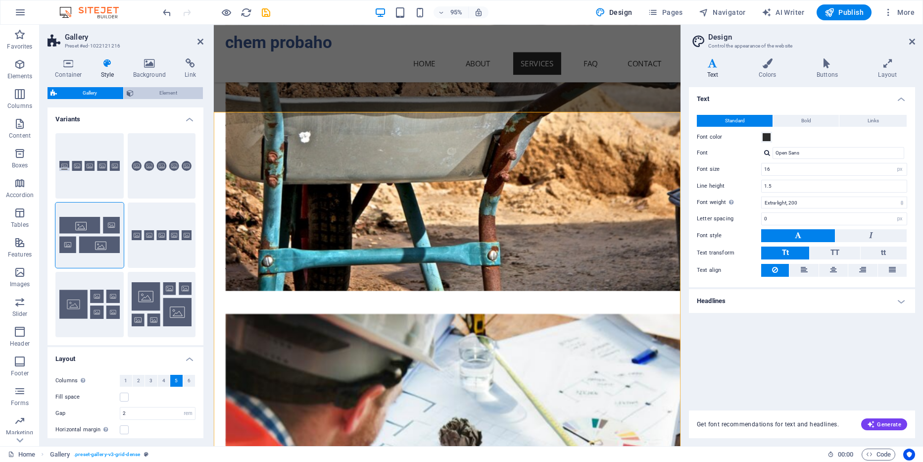
drag, startPoint x: 167, startPoint y: 100, endPoint x: 168, endPoint y: 95, distance: 5.5
click at [168, 99] on div "Gallery Element Layout How this element expands within the layout (Flexbox). Si…" at bounding box center [126, 262] width 156 height 351
click at [167, 92] on span "Element" at bounding box center [169, 93] width 64 height 12
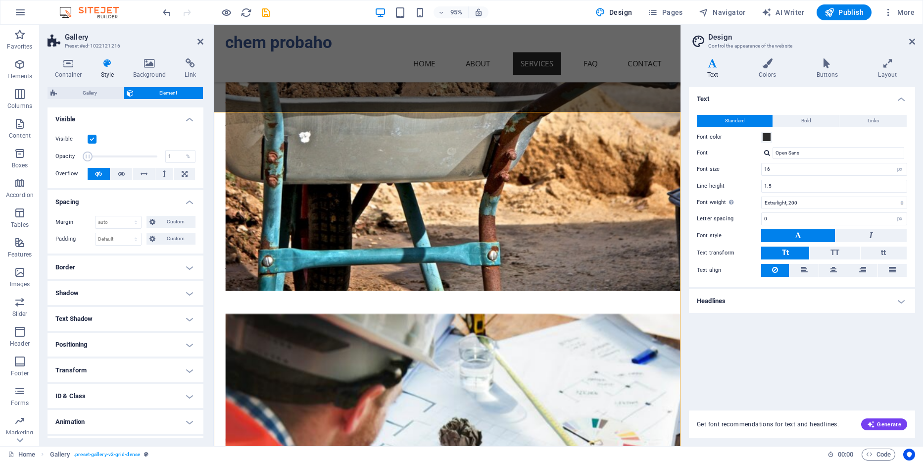
drag, startPoint x: 158, startPoint y: 155, endPoint x: 80, endPoint y: 162, distance: 78.1
click at [80, 162] on div "Opacity 1 %" at bounding box center [125, 156] width 140 height 15
type input "100"
drag, startPoint x: 87, startPoint y: 158, endPoint x: 171, endPoint y: 156, distance: 84.7
click at [171, 156] on div "Opacity 100 %" at bounding box center [125, 156] width 140 height 15
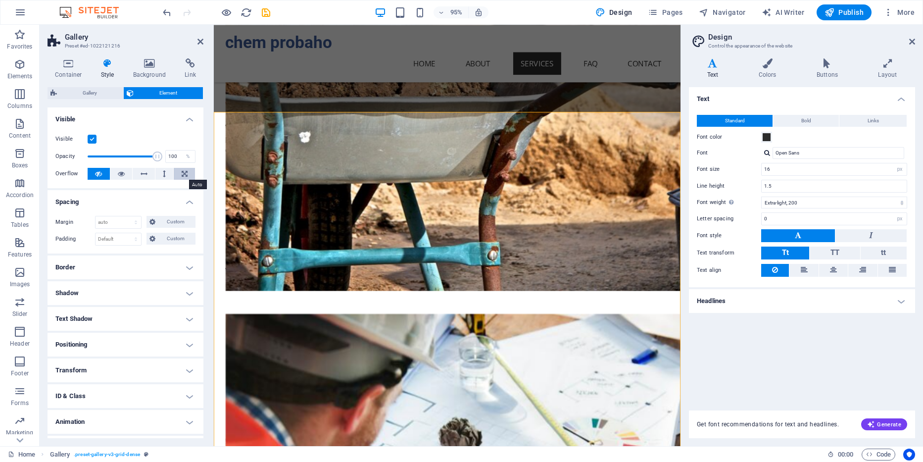
click at [185, 175] on icon at bounding box center [185, 174] width 6 height 12
click at [101, 173] on icon at bounding box center [98, 174] width 7 height 12
click at [96, 216] on select "Default auto px % rem vw vh Custom" at bounding box center [119, 222] width 46 height 12
click option "Default" at bounding box center [0, 0] width 0 height 0
select select "DISABLED_OPTION_VALUE"
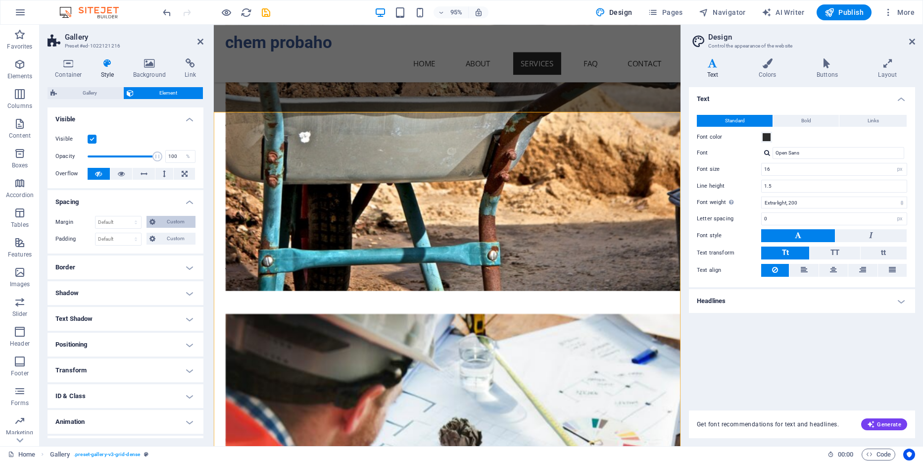
click at [162, 223] on span "Custom" at bounding box center [175, 222] width 34 height 12
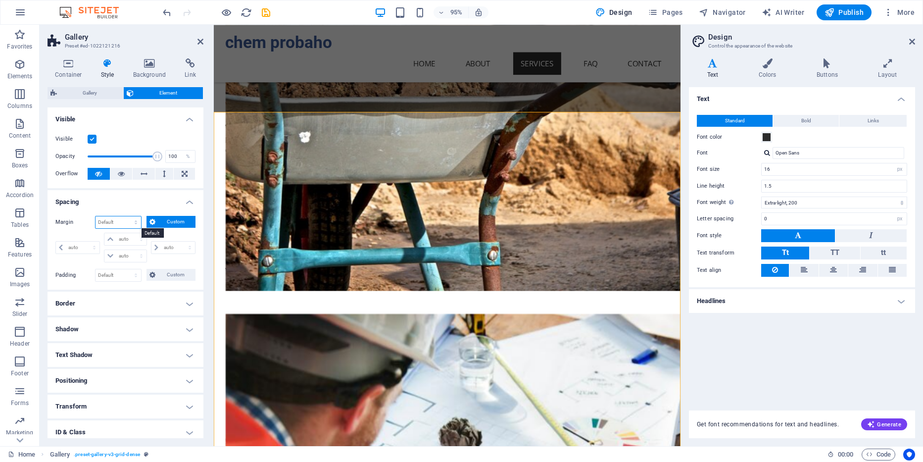
click at [96, 216] on select "Default auto px % rem vw vh Custom" at bounding box center [119, 222] width 46 height 12
click at [133, 196] on li "Spacing Margin Default auto px % rem vw vh Custom Custom auto px % rem vw vh au…" at bounding box center [126, 240] width 156 height 100
click at [171, 299] on h4 "Border" at bounding box center [126, 304] width 156 height 24
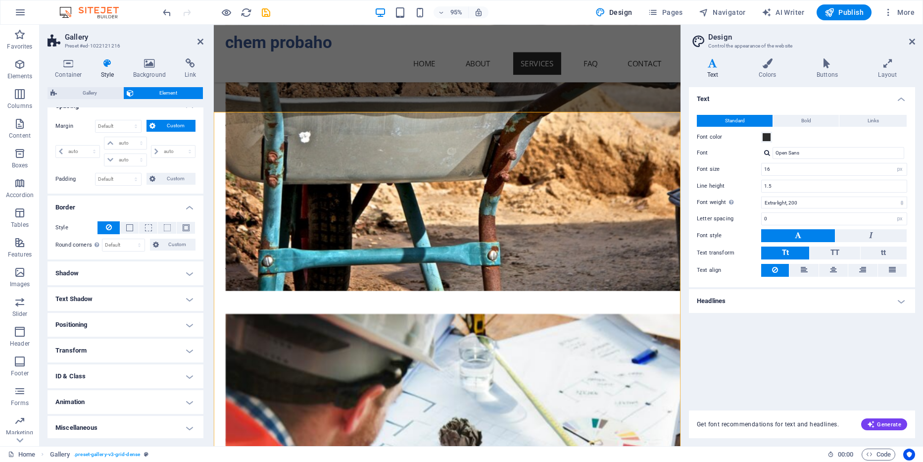
scroll to position [97, 0]
click at [186, 268] on h4 "Shadow" at bounding box center [126, 272] width 156 height 24
click at [186, 268] on h4 "Shadow" at bounding box center [126, 269] width 156 height 18
click at [186, 298] on h4 "Text Shadow" at bounding box center [126, 298] width 156 height 24
click at [186, 298] on h4 "Text Shadow" at bounding box center [126, 295] width 156 height 18
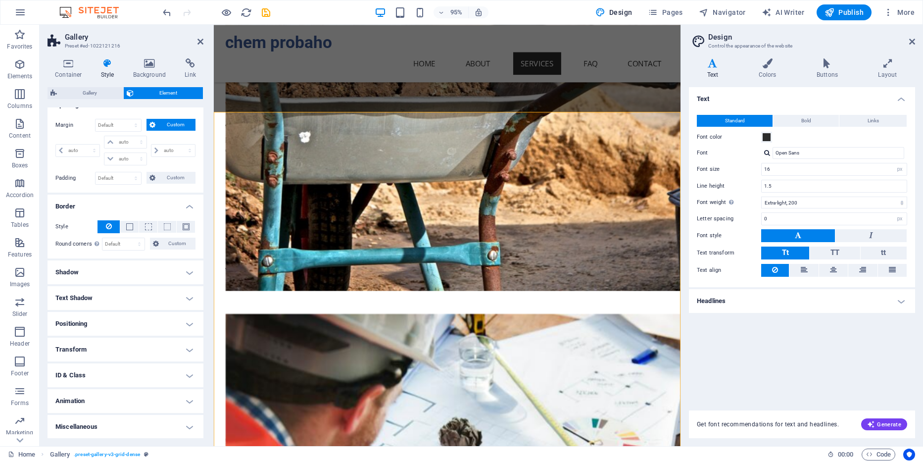
click at [183, 350] on h4 "Transform" at bounding box center [126, 350] width 156 height 24
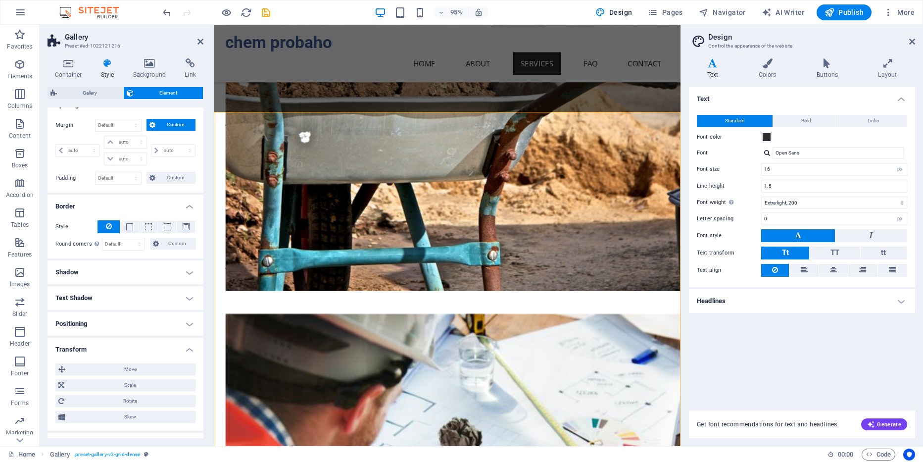
click at [183, 350] on h4 "Transform" at bounding box center [126, 347] width 156 height 18
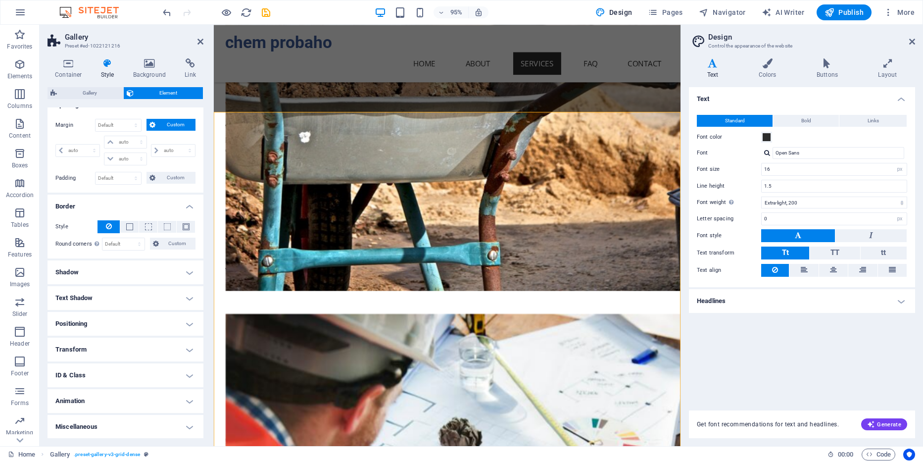
click at [189, 319] on h4 "Positioning" at bounding box center [126, 324] width 156 height 24
click at [188, 317] on h4 "Positioning" at bounding box center [126, 321] width 156 height 18
click at [187, 379] on h4 "ID & Class" at bounding box center [126, 375] width 156 height 24
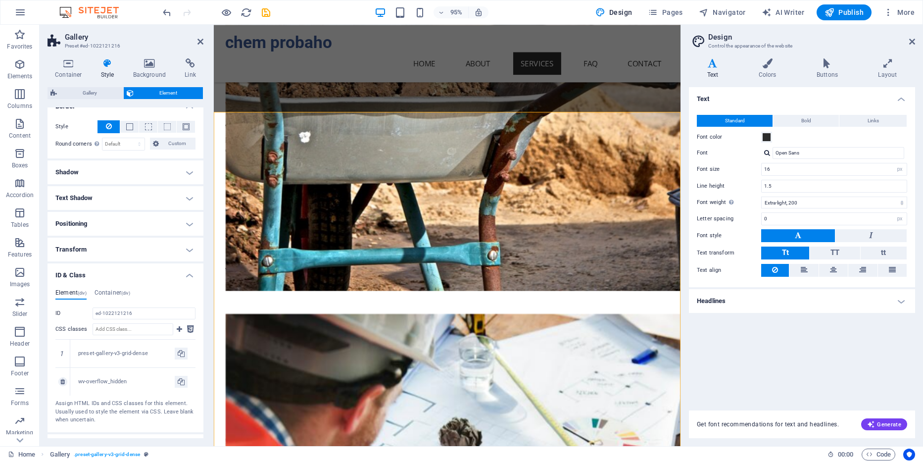
scroll to position [198, 0]
click at [192, 273] on h4 "ID & Class" at bounding box center [126, 271] width 156 height 18
